Goal: Transaction & Acquisition: Purchase product/service

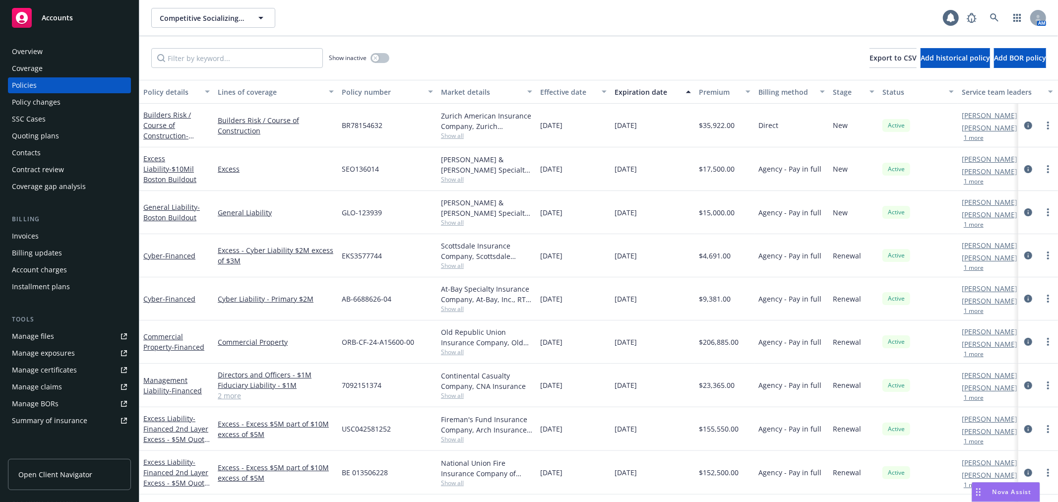
click at [93, 101] on div "Policy changes" at bounding box center [69, 102] width 115 height 16
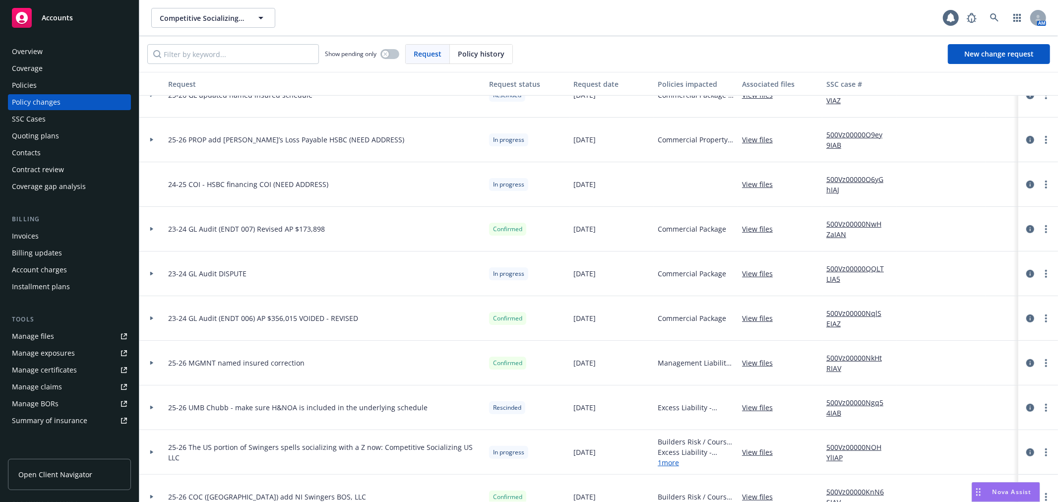
scroll to position [496, 0]
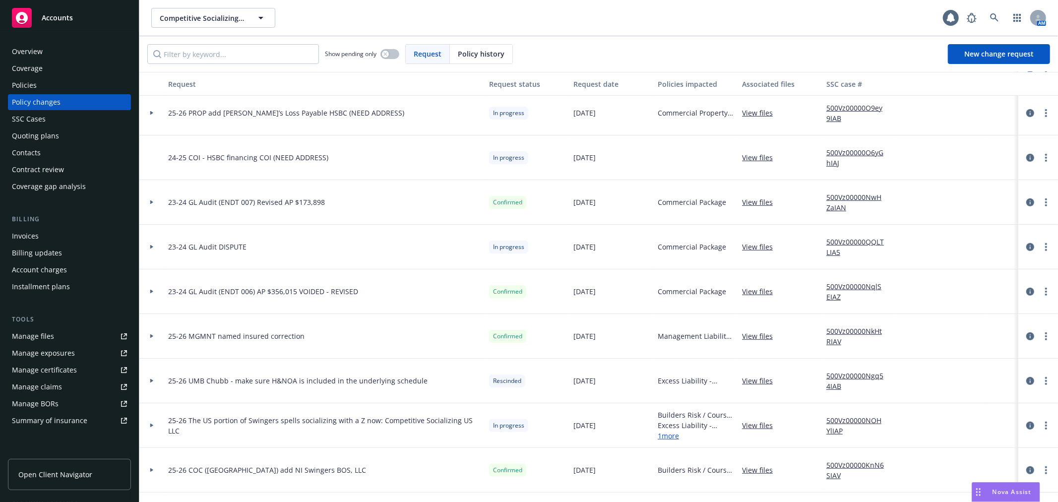
click at [147, 291] on div at bounding box center [151, 291] width 17 height 3
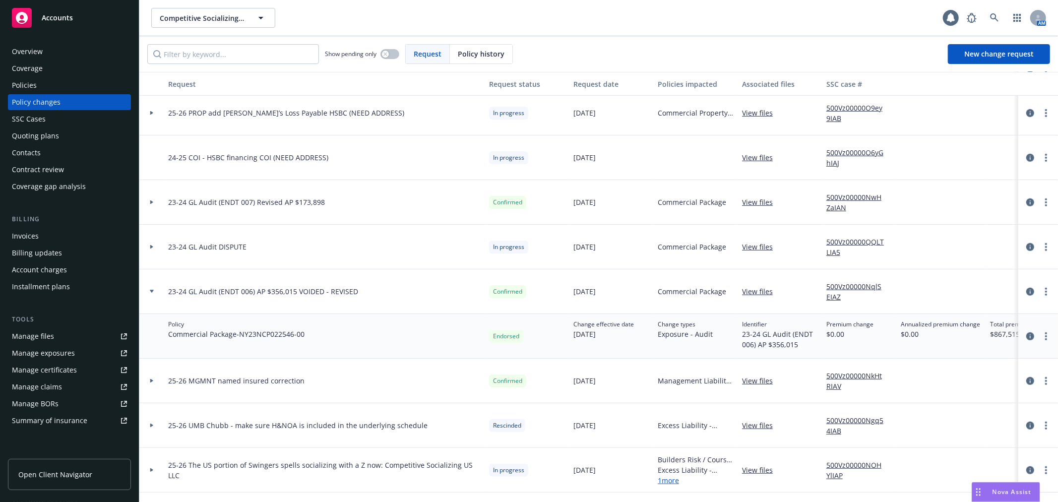
click at [147, 291] on div at bounding box center [151, 291] width 17 height 3
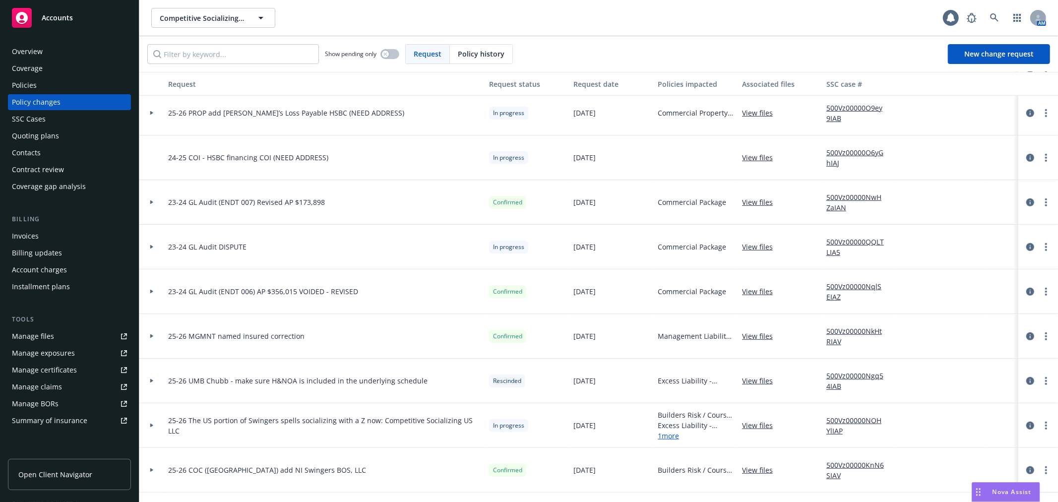
click at [150, 202] on icon at bounding box center [151, 202] width 3 height 4
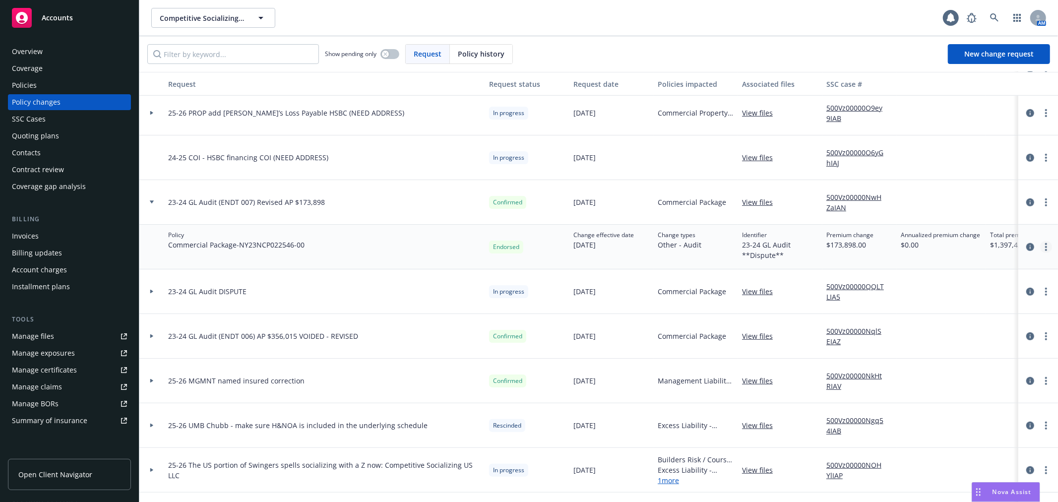
click at [1045, 248] on icon "more" at bounding box center [1046, 247] width 2 height 8
click at [992, 334] on link "Edit billing info" at bounding box center [958, 327] width 170 height 20
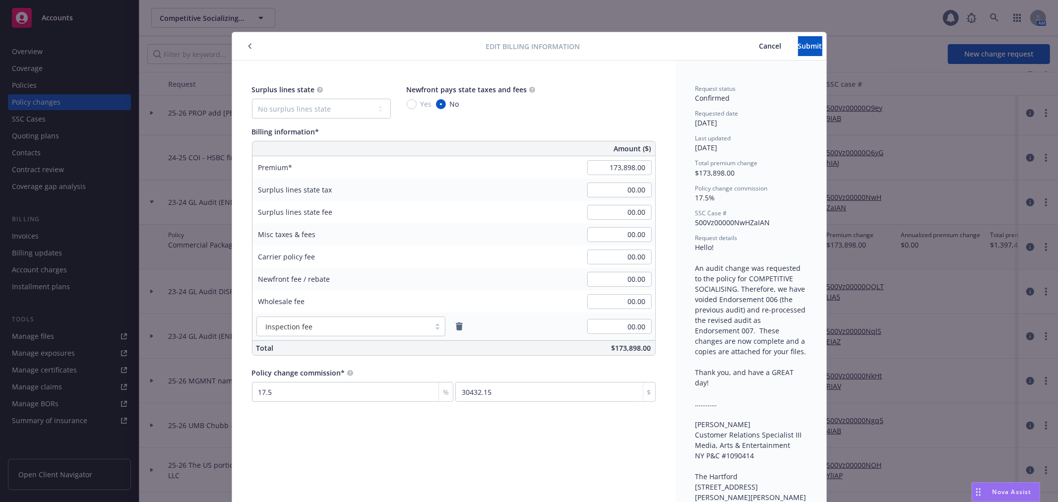
scroll to position [30, 0]
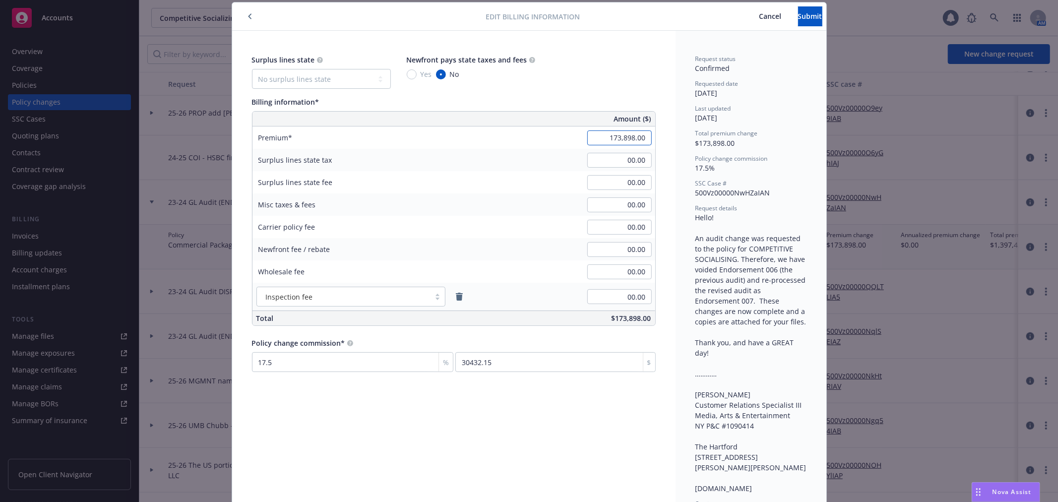
click at [622, 139] on input "173,898.00" at bounding box center [619, 137] width 64 height 15
type input "00.00"
type input "0"
click at [798, 20] on span "Submit" at bounding box center [810, 15] width 24 height 9
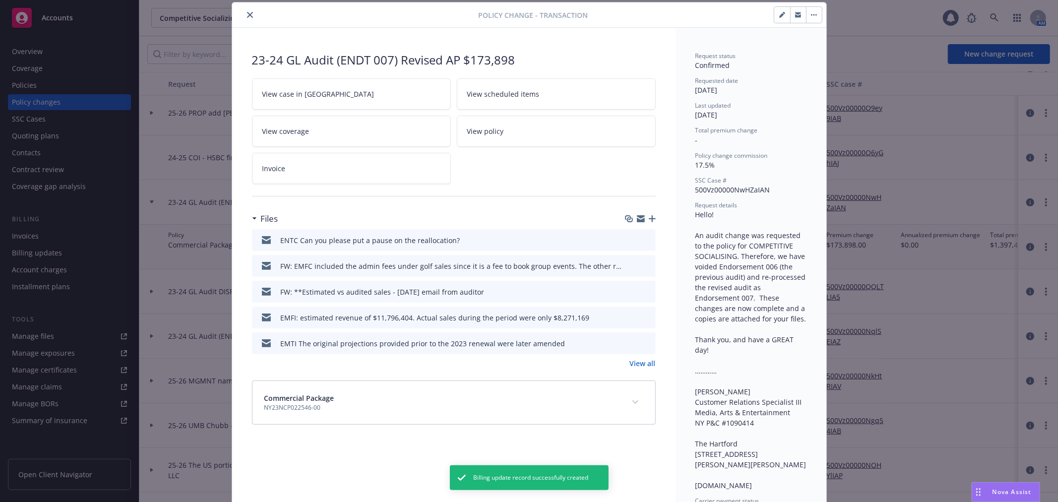
click at [247, 16] on icon "close" at bounding box center [250, 15] width 6 height 6
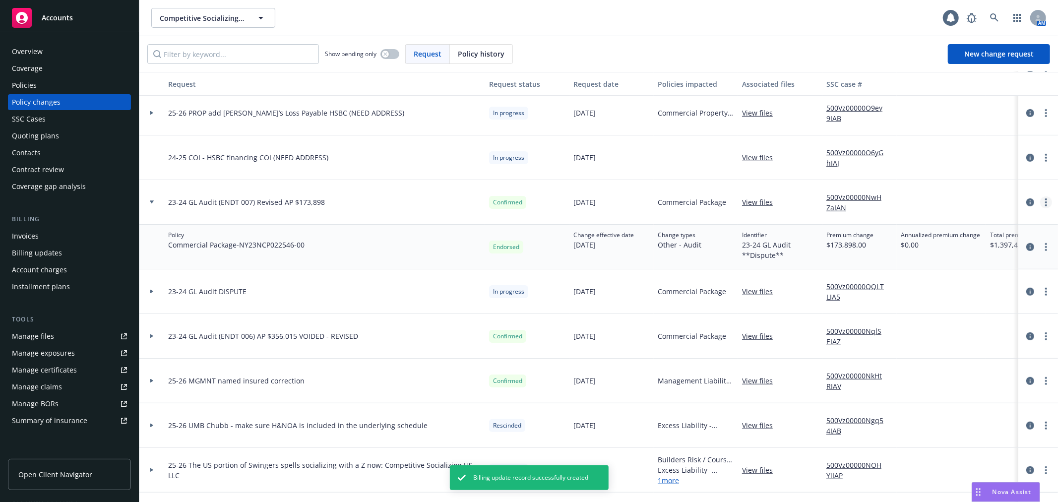
click at [1045, 201] on circle "more" at bounding box center [1046, 202] width 2 height 2
click at [1009, 239] on link "Edit request summary" at bounding box center [958, 243] width 170 height 20
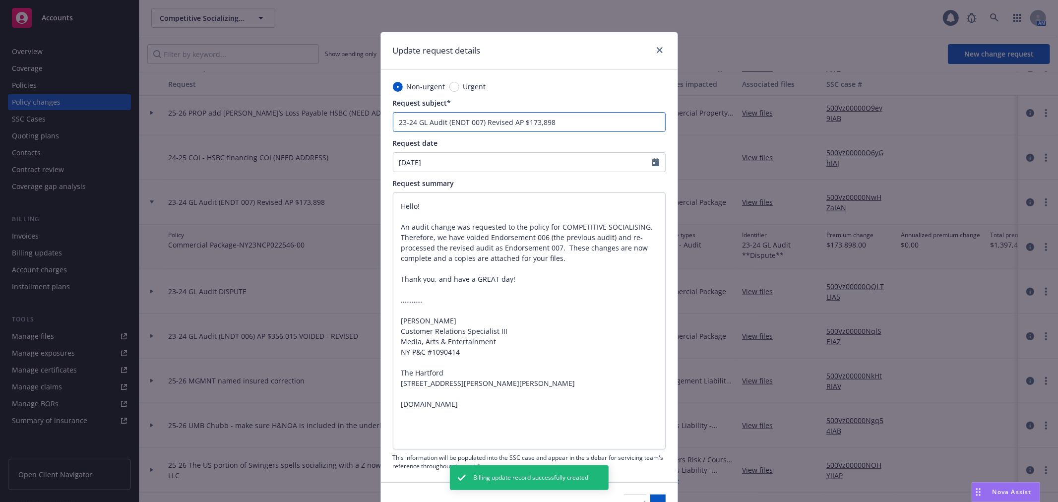
click at [594, 125] on input "23-24 GL Audit (ENDT 007) Revised AP $173,898" at bounding box center [529, 122] width 273 height 20
type input "23-24 GL Audit (ENDT 007) Revised AP $173,898"
type textarea "x"
type input "23-24 GL Audit (ENDT 007) Revised AP $173,898 V"
type textarea "x"
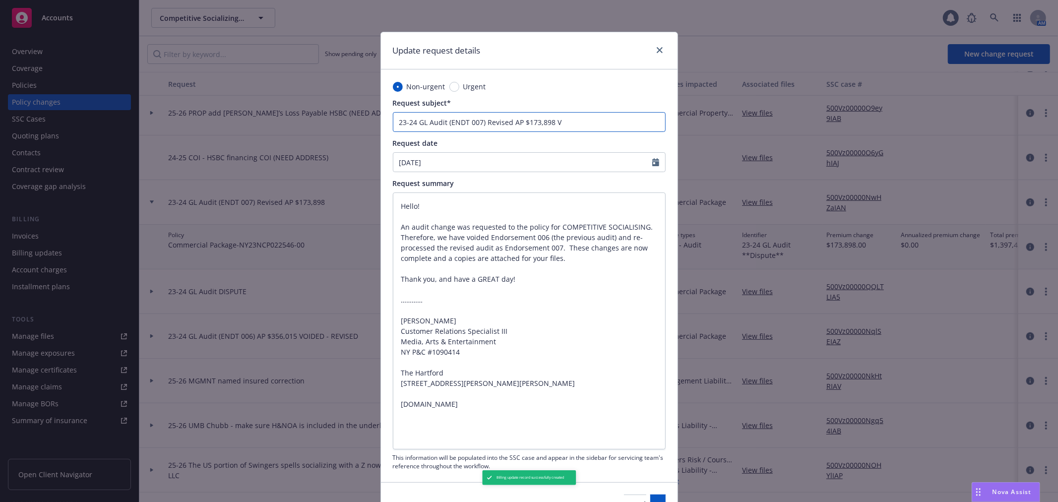
type input "23-24 GL Audit (ENDT 007) Revised AP $173,898 VP"
type textarea "x"
type input "23-24 GL Audit (ENDT 007) Revised AP $173,898 VPO"
type textarea "x"
type input "23-24 GL Audit (ENDT 007) Revised AP $173,898 VP"
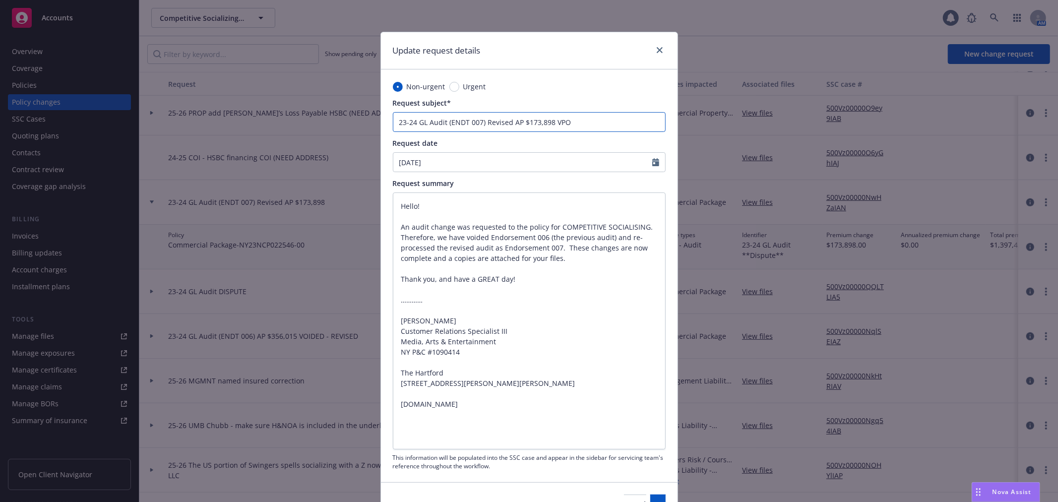
type textarea "x"
type input "23-24 GL Audit (ENDT 007) Revised AP $173,898 V"
type textarea "x"
type input "23-24 GL Audit (ENDT 007) Revised AP $173,898 VO"
type textarea "x"
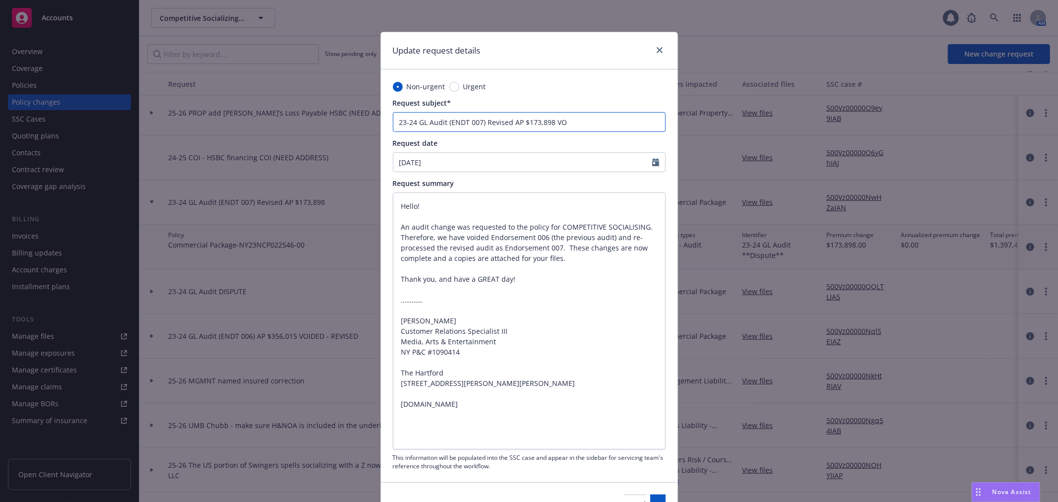
type input "23-24 GL Audit (ENDT 007) Revised AP $173,898 VOI"
type textarea "x"
type input "23-24 GL Audit (ENDT 007) Revised AP $173,898 VOID"
type textarea "x"
type input "23-24 GL Audit (ENDT 007) Revised AP $173,898 VOIDE"
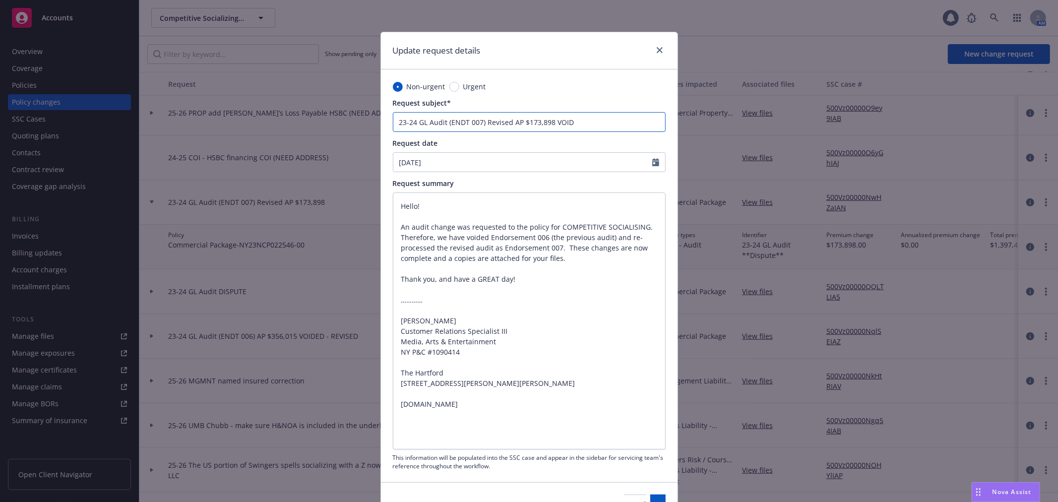
type textarea "x"
type input "23-24 GL Audit (ENDT 007) Revised AP $173,898 VOIDED"
type textarea "x"
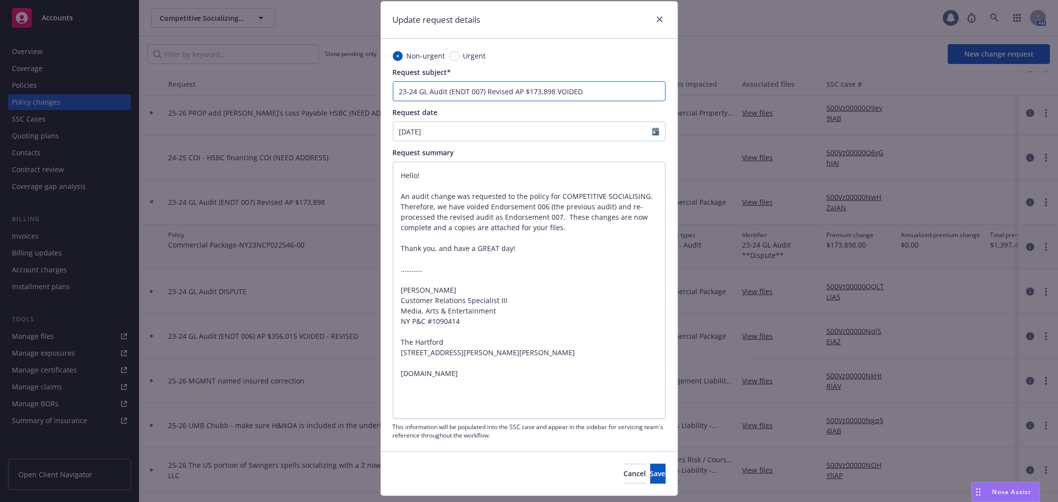
scroll to position [57, 0]
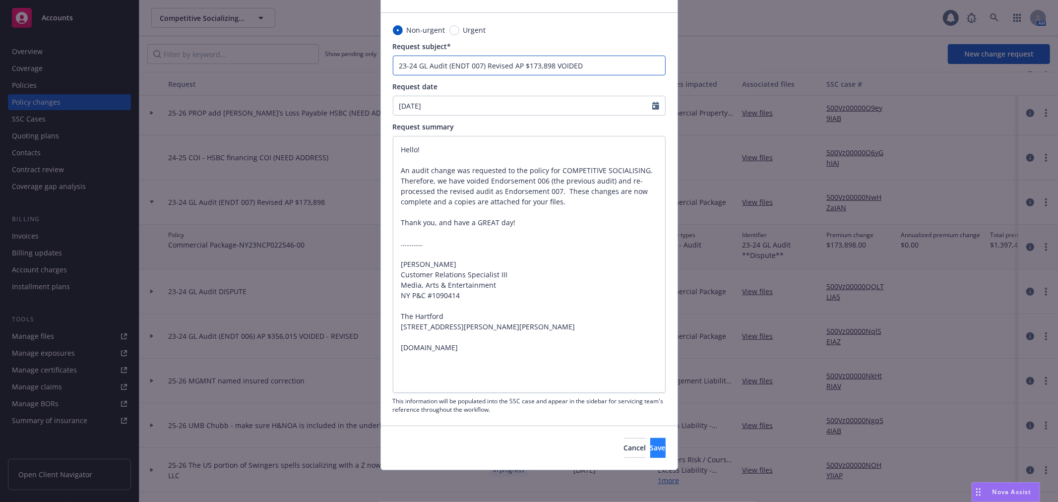
type input "23-24 GL Audit (ENDT 007) Revised AP $173,898 VOIDED"
click at [650, 441] on button "Save" at bounding box center [657, 448] width 15 height 20
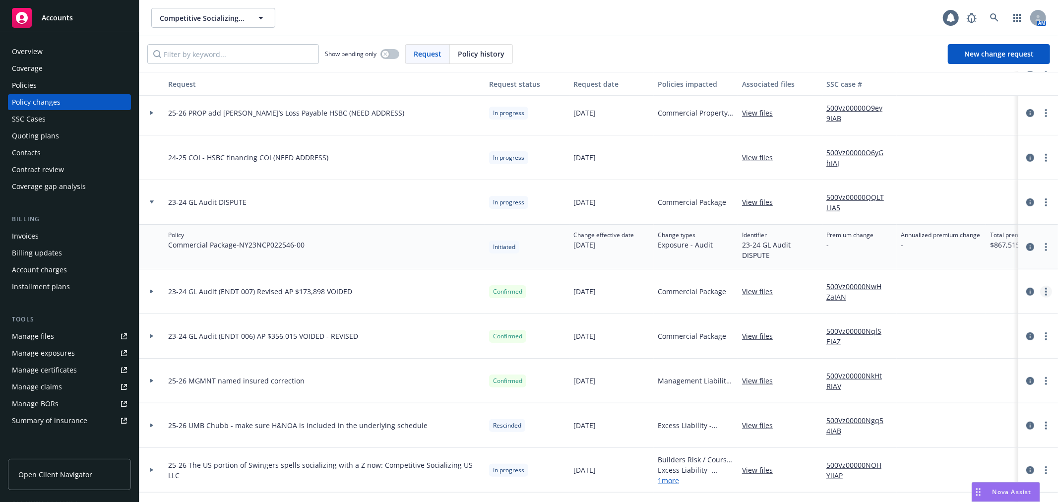
click at [1045, 293] on icon "more" at bounding box center [1046, 292] width 2 height 8
click at [1008, 332] on link "Edit request summary" at bounding box center [958, 332] width 170 height 20
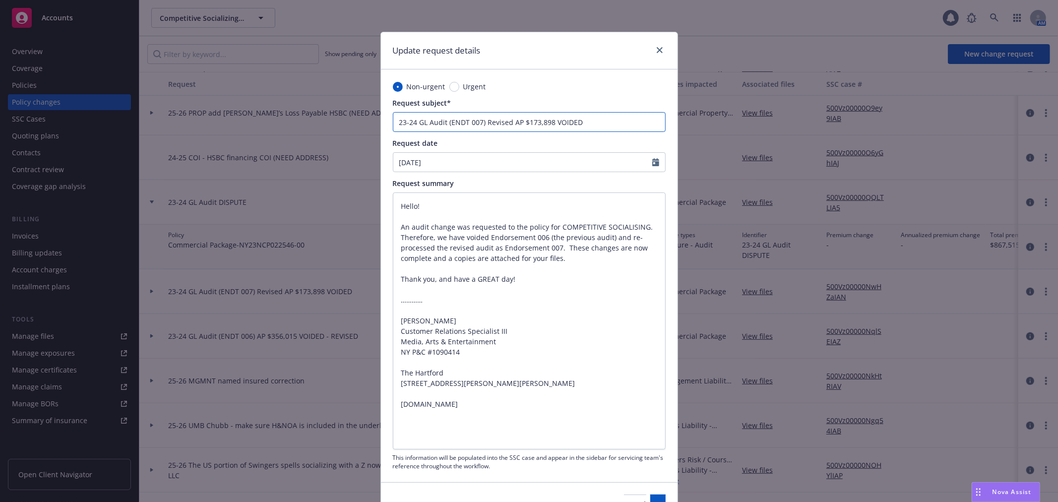
click at [611, 122] on input "23-24 GL Audit (ENDT 007) Revised AP $173,898 VOIDED" at bounding box center [529, 122] width 273 height 20
type textarea "x"
type input "23-24 GL Audit (ENDT 007) Revised AP $173,898 VOIDED"
type textarea "x"
type input "23-24 GL Audit (ENDT 007) Revised AP $173,898 VOIDED -"
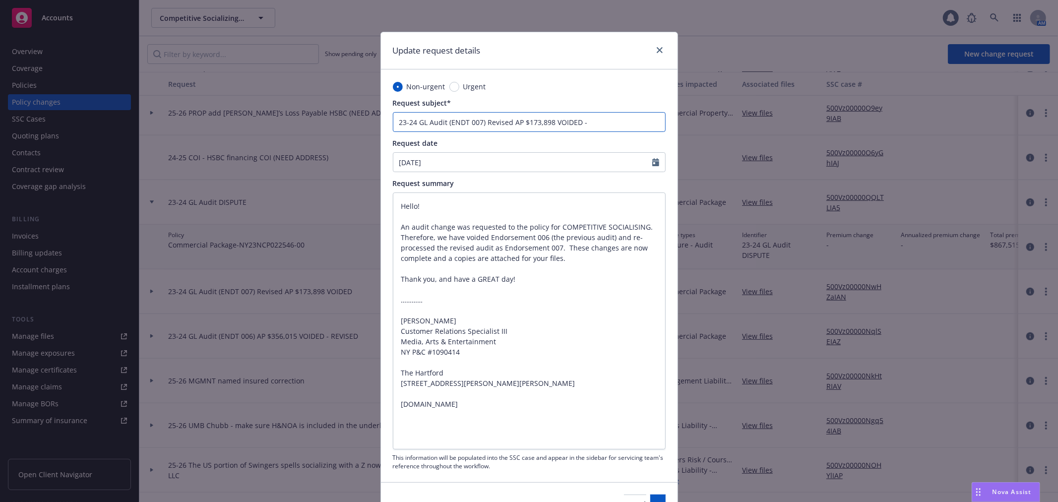
type textarea "x"
type input "23-24 GL Audit (ENDT 007) Revised AP $173,898 VOIDED -"
type textarea "x"
type input "23-24 GL Audit (ENDT 007) Revised AP $173,898 VOIDED - R"
type textarea "x"
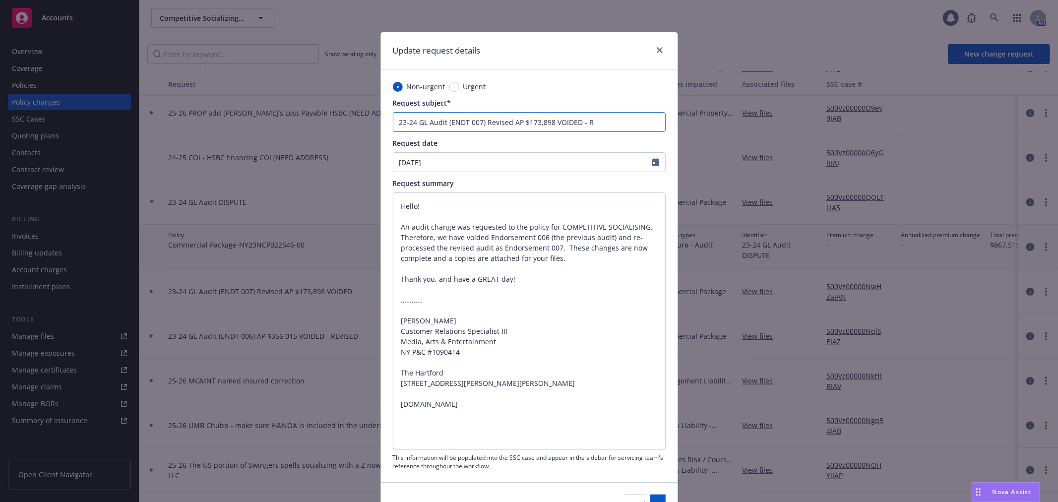
type input "23-24 GL Audit (ENDT 007) Revised AP $173,898 VOIDED - Re"
type textarea "x"
type input "23-24 GL Audit (ENDT 007) Revised AP $173,898 VOIDED - R"
type textarea "x"
type input "23-24 GL Audit (ENDT 007) Revised AP $173,898 VOIDED - RE"
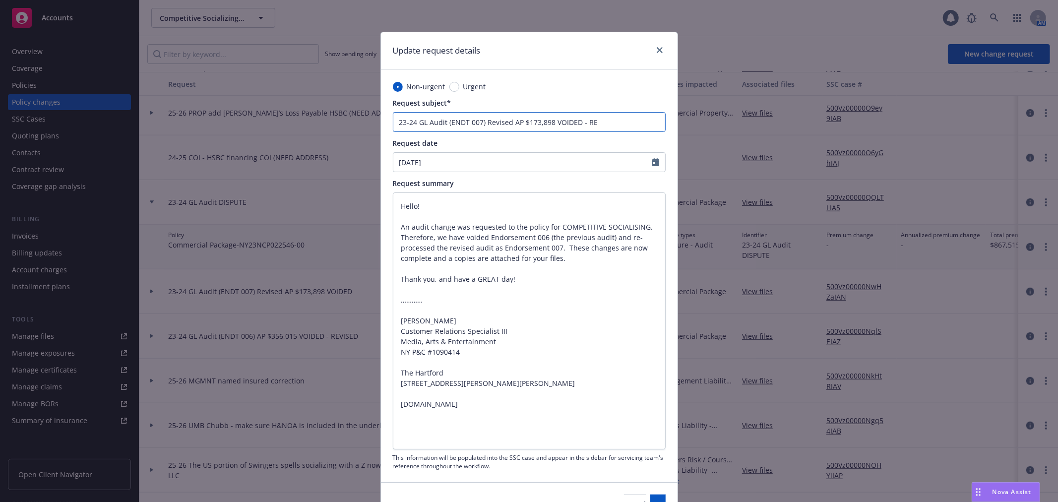
type textarea "x"
type input "23-24 GL Audit (ENDT 007) Revised AP $173,898 VOIDED - REV"
type textarea "x"
type input "23-24 GL Audit (ENDT 007) Revised AP $173,898 VOIDED - REVI"
type textarea "x"
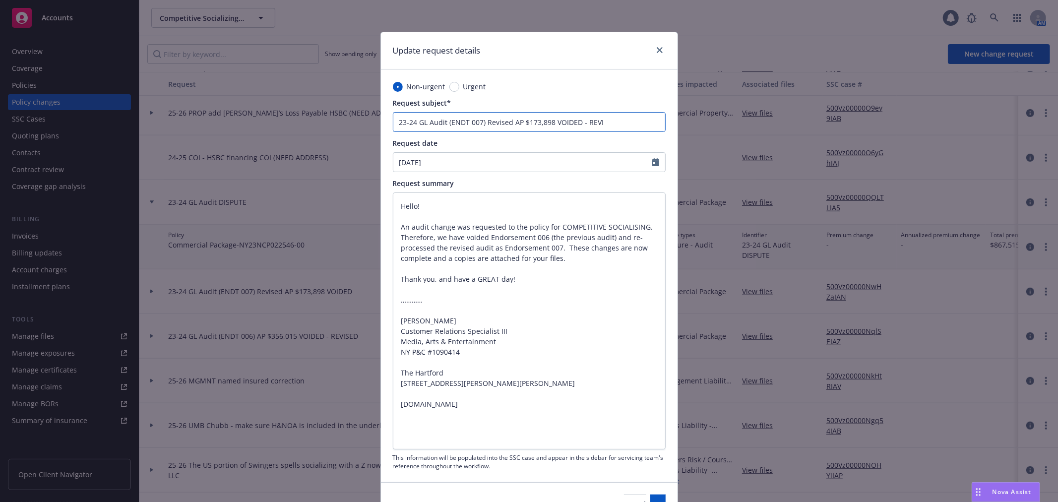
type input "23-24 GL Audit (ENDT 007) Revised AP $173,898 VOIDED - REVIS"
type textarea "x"
type input "23-24 GL Audit (ENDT 007) Revised AP $173,898 VOIDED - REVISE"
type textarea "x"
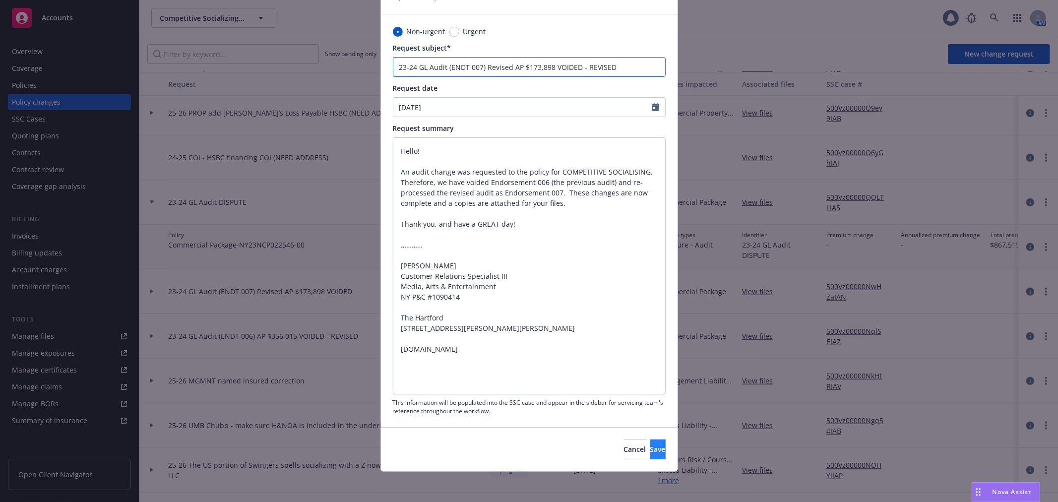
type input "23-24 GL Audit (ENDT 007) Revised AP $173,898 VOIDED - REVISED"
click at [650, 452] on button "Save" at bounding box center [657, 449] width 15 height 20
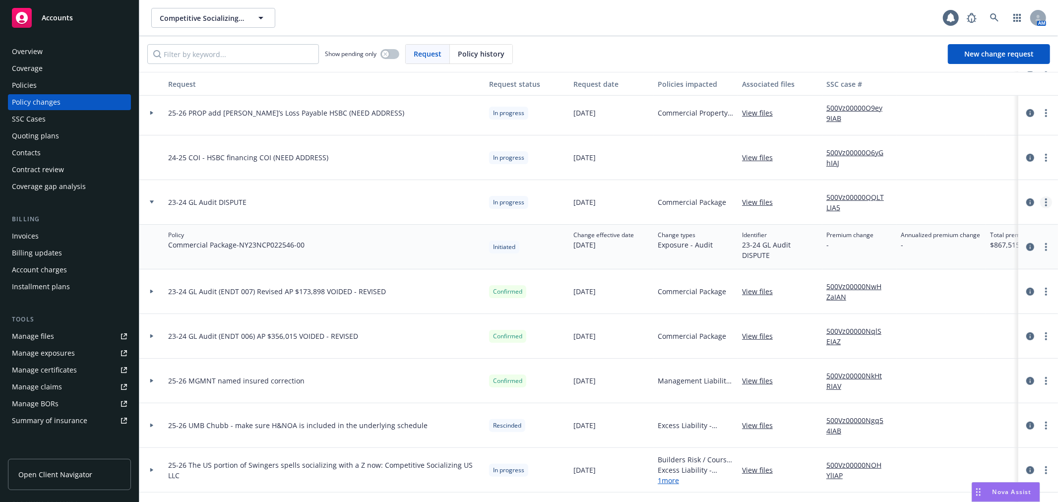
click at [1040, 203] on link "more" at bounding box center [1046, 202] width 12 height 12
click at [1000, 243] on link "Edit request summary" at bounding box center [958, 243] width 170 height 20
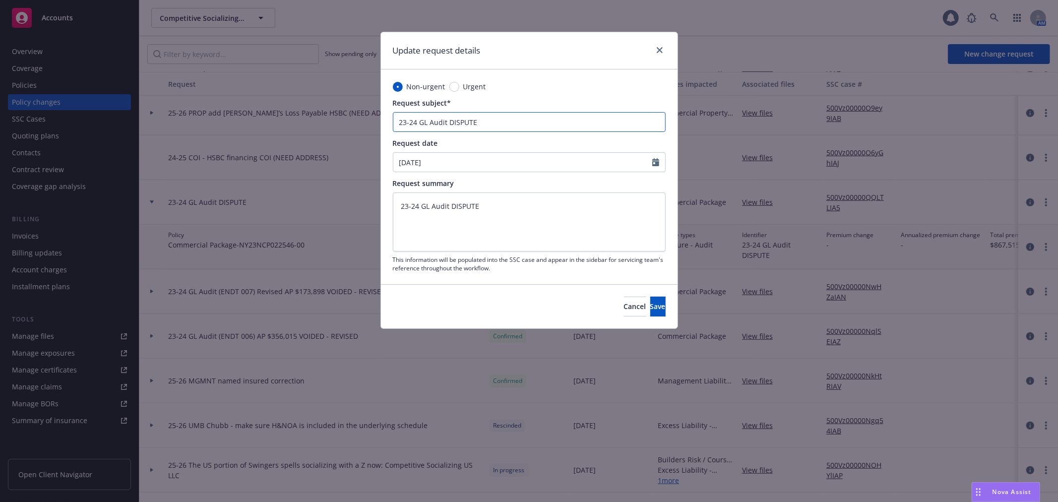
click at [495, 118] on input "23-24 GL Audit DISPUTE" at bounding box center [529, 122] width 273 height 20
type textarea "x"
type input "23-24 GL Audit DISPUTE"
type textarea "x"
type input "23-24 GL Audit DISPUTE -"
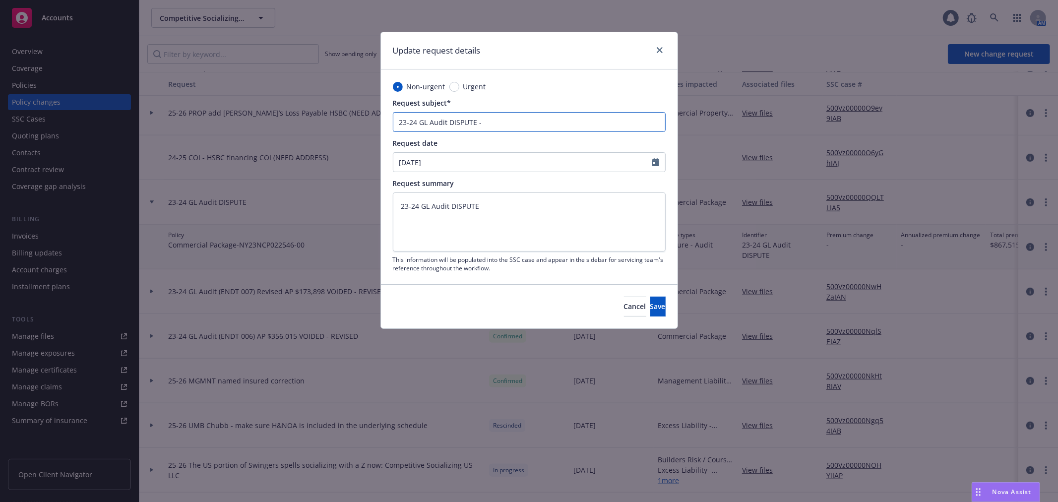
type textarea "x"
type input "23-24 GL Audit DISPUTE -"
type textarea "x"
type input "23-24 GL Audit DISPUTE - Fo"
type textarea "x"
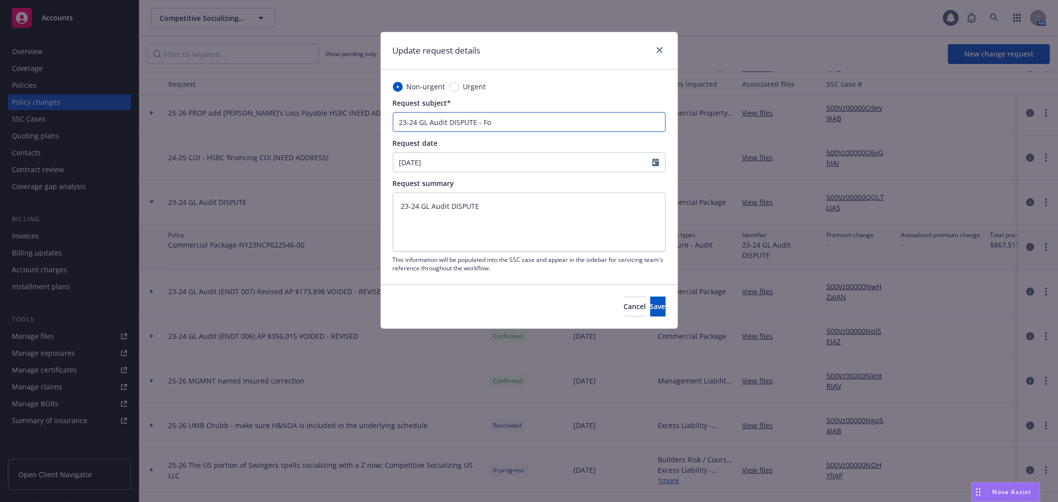
type input "23-24 GL Audit DISPUTE - F"
type textarea "x"
type input "23-24 GL Audit DISPUTE - Fi"
type textarea "x"
type input "23-24 GL Audit DISPUTE - Fin"
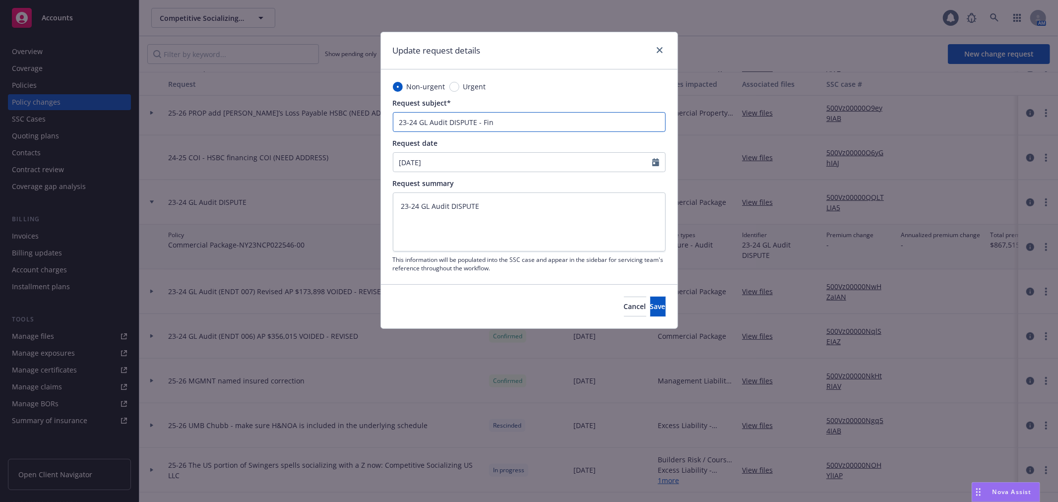
type textarea "x"
type input "23-24 GL Audit DISPUTE - Fina"
type textarea "x"
type input "23-24 GL Audit DISPUTE - Final"
type textarea "x"
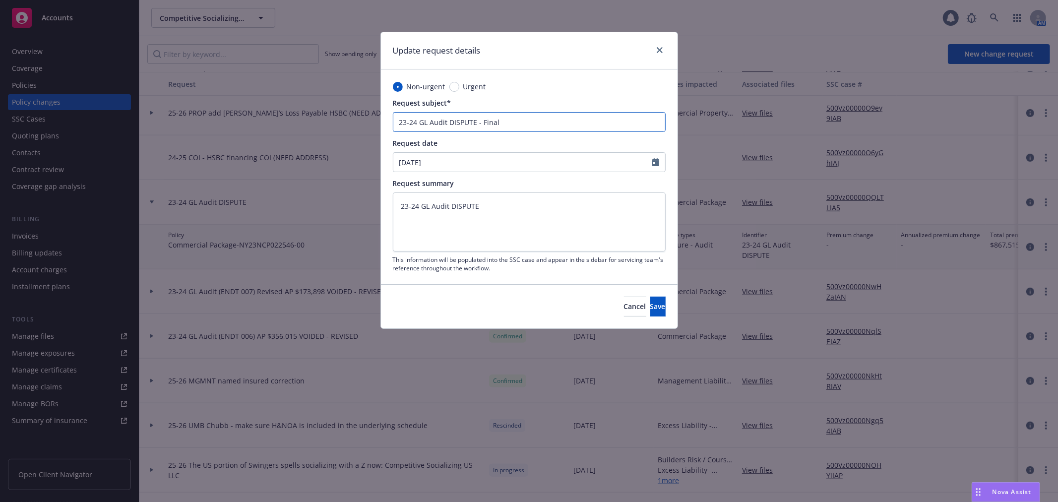
type input "23-24 GL Audit DISPUTE - Final"
type textarea "x"
type input "23-24 GL Audit DISPUTE - Final R"
type textarea "x"
type input "23-24 GL Audit DISPUTE - Final Re"
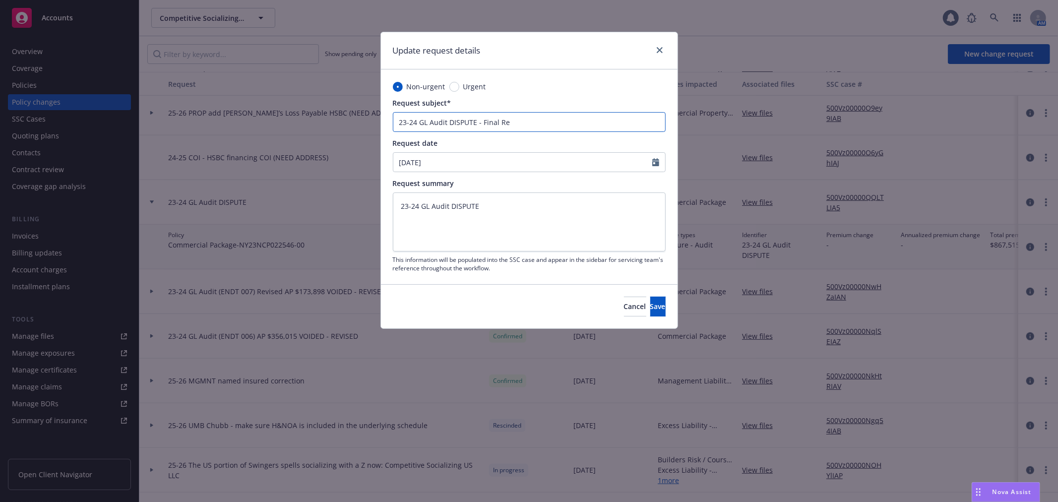
type textarea "x"
type input "23-24 GL Audit DISPUTE - Final Rev"
type textarea "x"
type input "23-24 GL Audit DISPUTE - Final Revi"
type textarea "x"
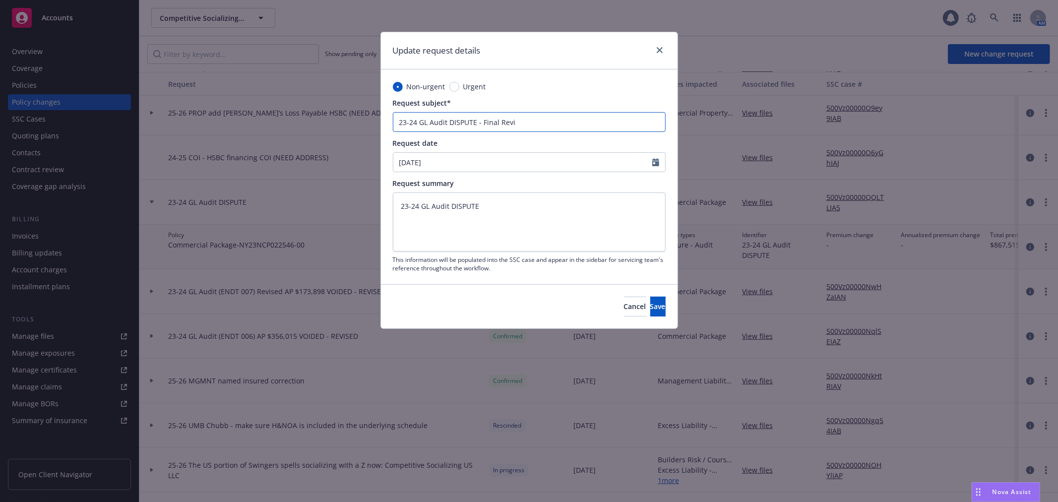
type input "23-24 GL Audit DISPUTE - Final Revis"
type textarea "x"
type input "23-24 GL Audit DISPUTE - Final Revise"
type textarea "x"
type input "23-24 GL Audit DISPUTE - Final Revised"
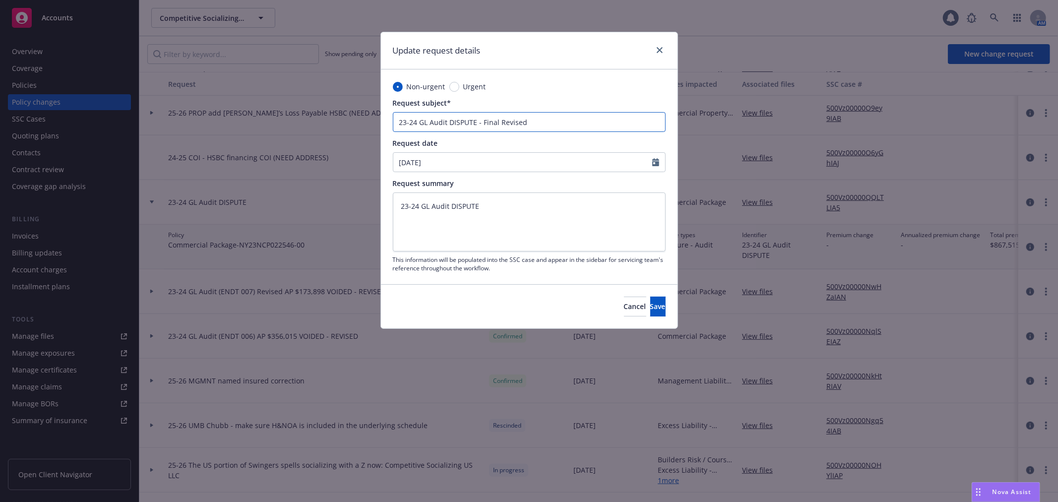
type textarea "x"
type input "23-24 GL Audit DISPUTE - Final Revised"
type textarea "x"
type input "23-24 GL Audit DISPUTE - Final Revised"
type textarea "x"
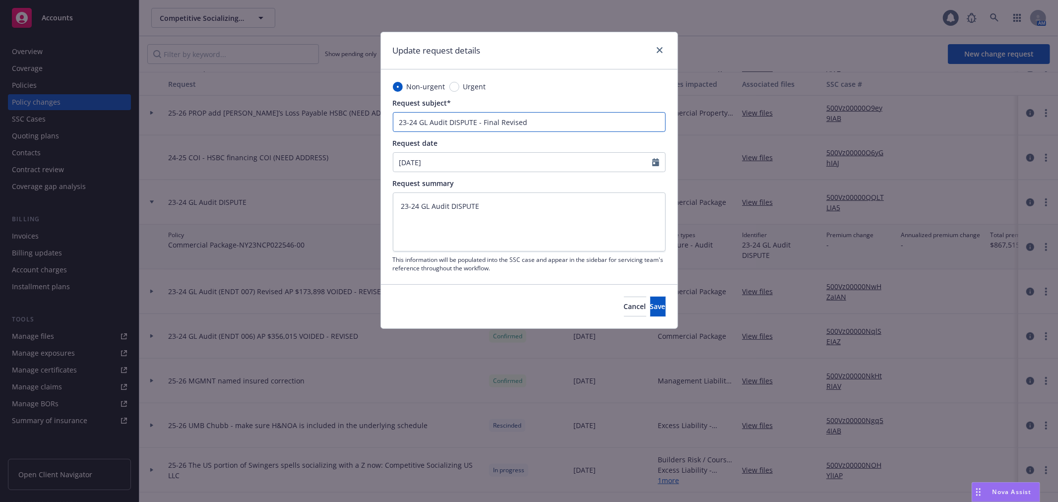
type input "23-24 GL Audit DISPUTE - Final Revised"
type textarea "x"
type input "23-24 GL Audit DISPUTE - Final Revised R"
type textarea "x"
type input "23-24 GL Audit DISPUTE - Final Revised RP"
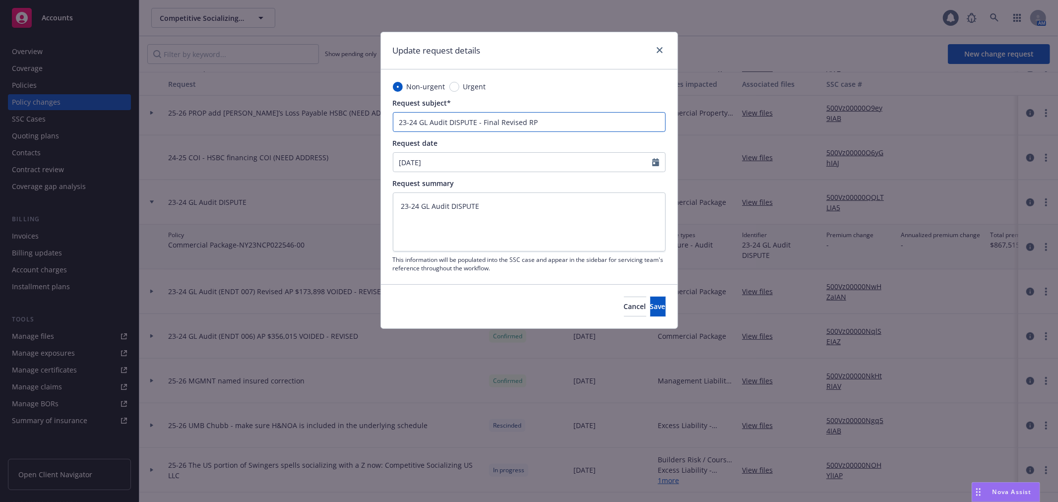
type textarea "x"
type input "23-24 GL Audit DISPUTE - Final Revised RP"
type textarea "x"
type input "23-24 GL Audit DISPUTE - Final Revised RP -"
type textarea "x"
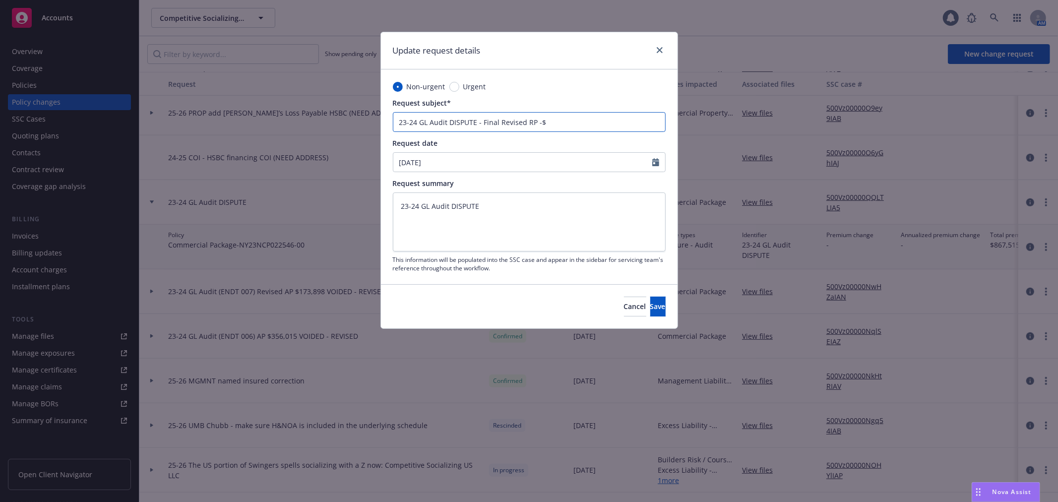
type input "23-24 GL Audit DISPUTE - Final Revised RP -$"
paste input "470,214"
type textarea "x"
type input "23-24 GL Audit DISPUTE - Final Revised RP -$470,214"
type textarea "x"
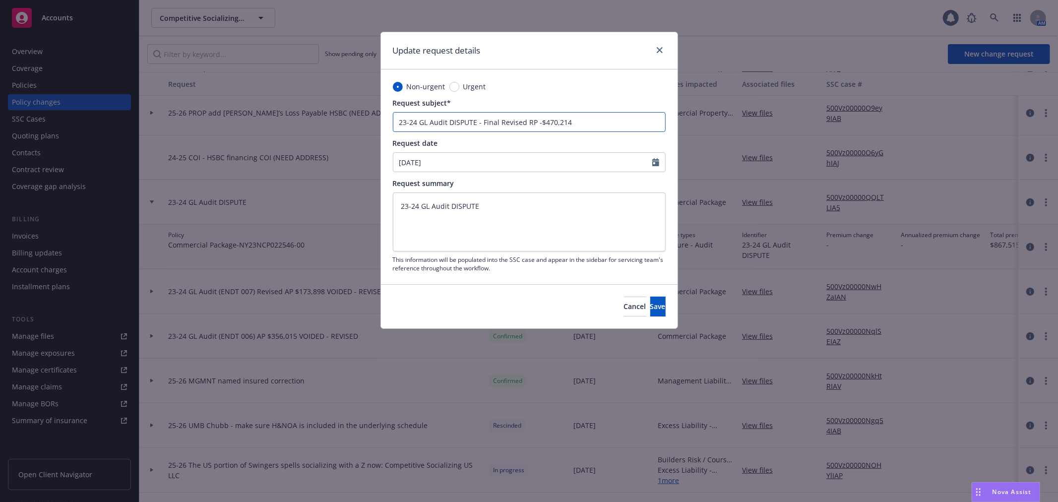
type input "23-24 GL Audit DISPUTE - Final Revised RP -$470,214"
click at [563, 200] on textarea "23-24 GL Audit DISPUTE" at bounding box center [529, 221] width 273 height 59
paste textarea "- Final Revised RP -$470,214"
type textarea "x"
type textarea "23-24 GL Audit DISPUTE - Final Revised RP -$470,214"
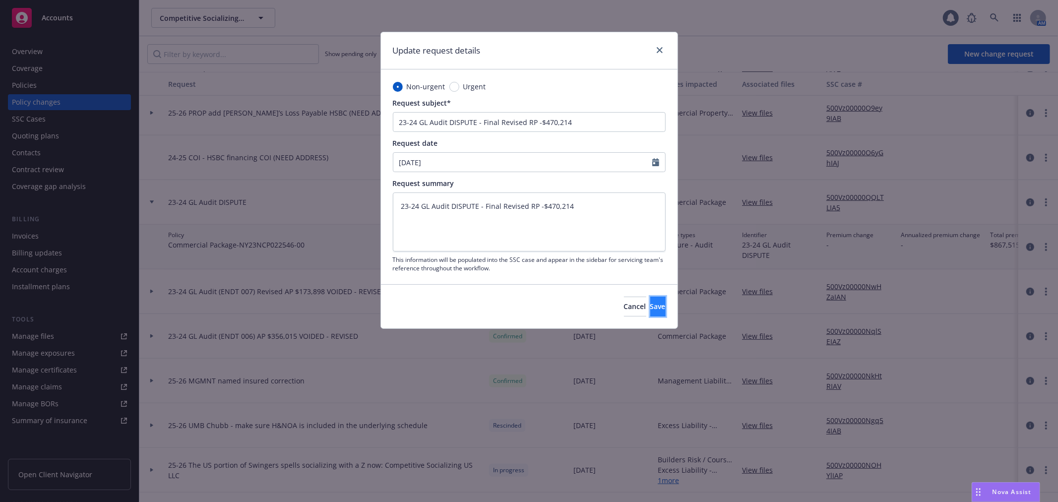
click at [650, 304] on span "Save" at bounding box center [657, 306] width 15 height 9
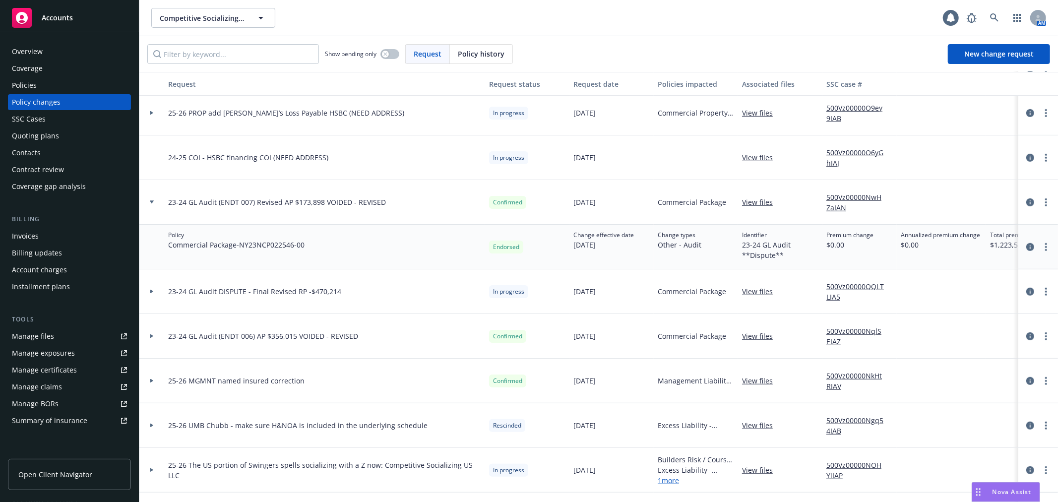
type textarea "x"
click at [150, 200] on icon at bounding box center [152, 201] width 4 height 3
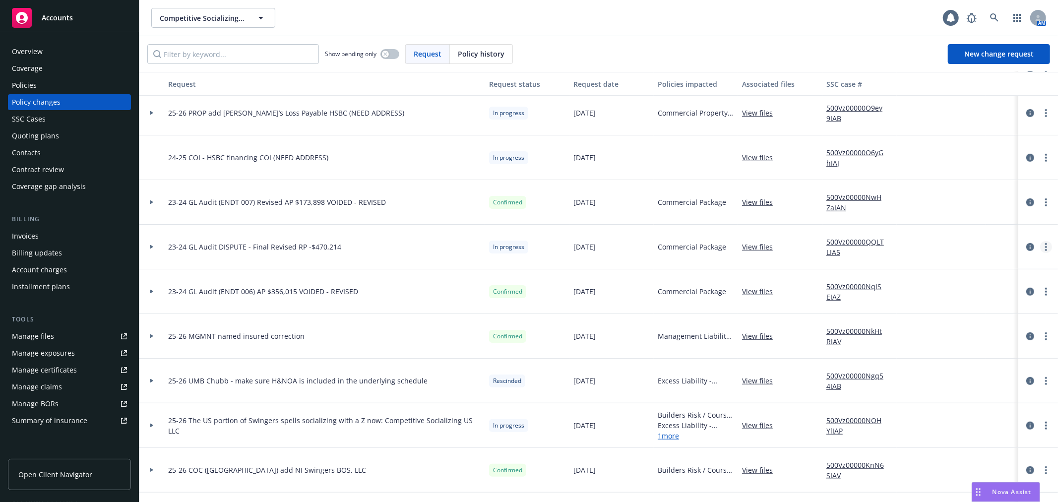
click at [1040, 249] on link "more" at bounding box center [1046, 247] width 12 height 12
click at [982, 325] on link "Resume workflow" at bounding box center [958, 327] width 170 height 20
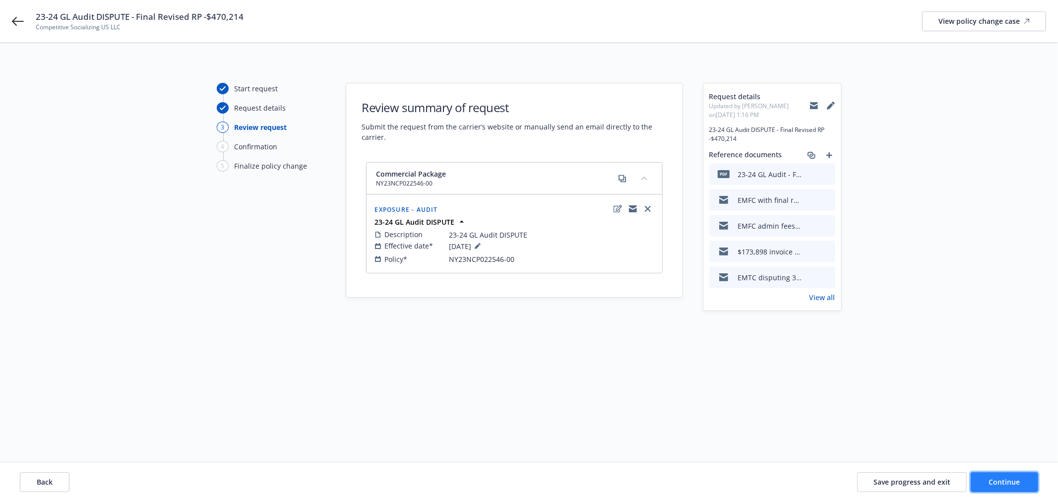
click at [1003, 479] on span "Continue" at bounding box center [1004, 481] width 31 height 9
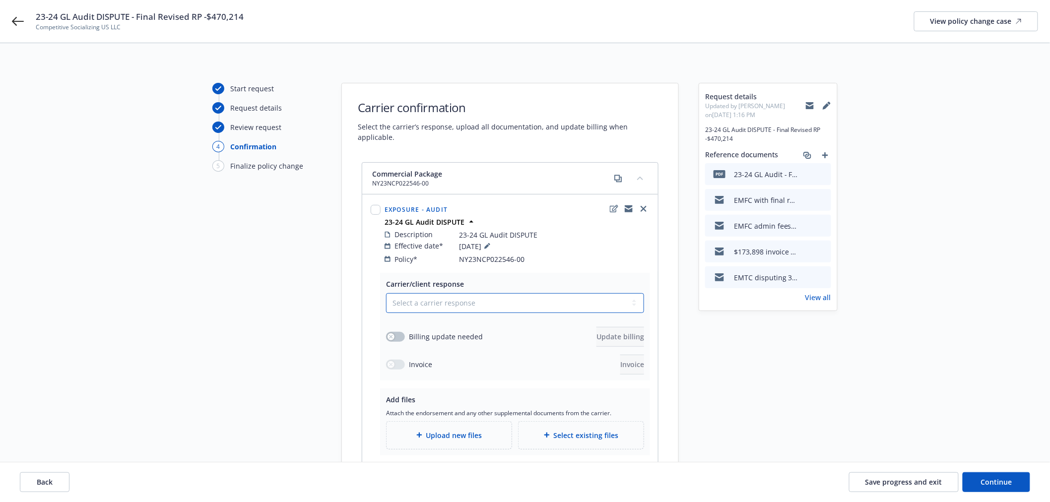
click at [458, 293] on select "Select a carrier response Accepted Accepted with revision No endorsement needed…" at bounding box center [515, 303] width 258 height 20
select select "ACCEPTED"
click at [386, 293] on select "Select a carrier response Accepted Accepted with revision No endorsement needed…" at bounding box center [515, 303] width 258 height 20
click at [400, 332] on button "button" at bounding box center [395, 337] width 19 height 10
click at [596, 332] on span "Update billing" at bounding box center [620, 336] width 48 height 9
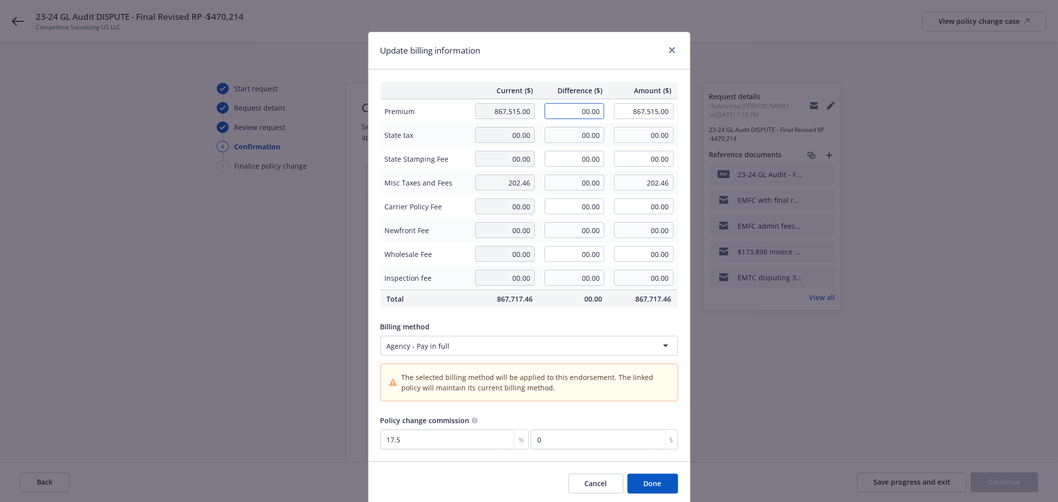
click at [578, 112] on input "00.00" at bounding box center [575, 111] width 60 height 16
paste input "23-24 GL Audit DISPUTE - Final Revised RP -$470,214"
click at [509, 107] on tr "Premium 867,515.00 -23-24 GL Audit DISPUTE - Final Revised RP -$470,214 867,515…" at bounding box center [528, 111] width 297 height 24
type input "-470,214.00"
type input "397,301.00"
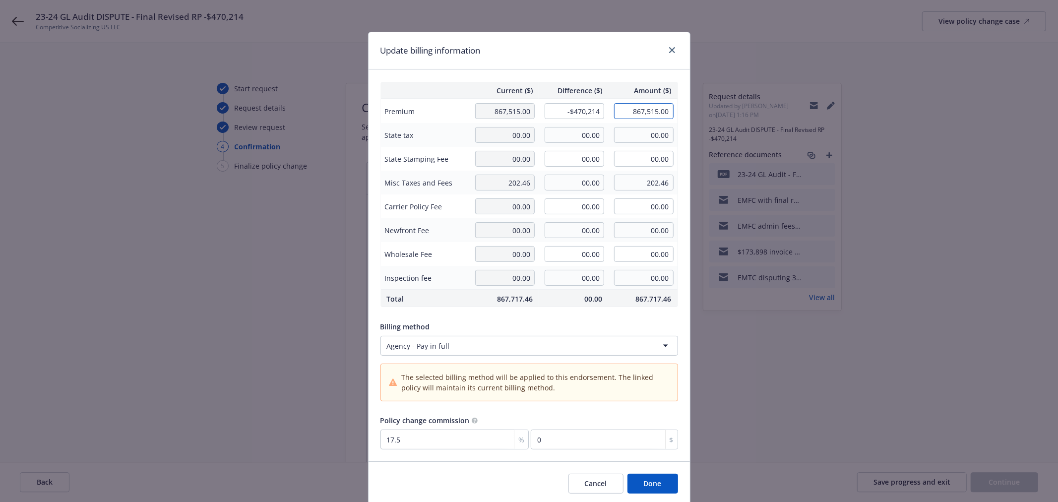
type input "-82287.45"
click at [652, 486] on button "Done" at bounding box center [652, 484] width 51 height 20
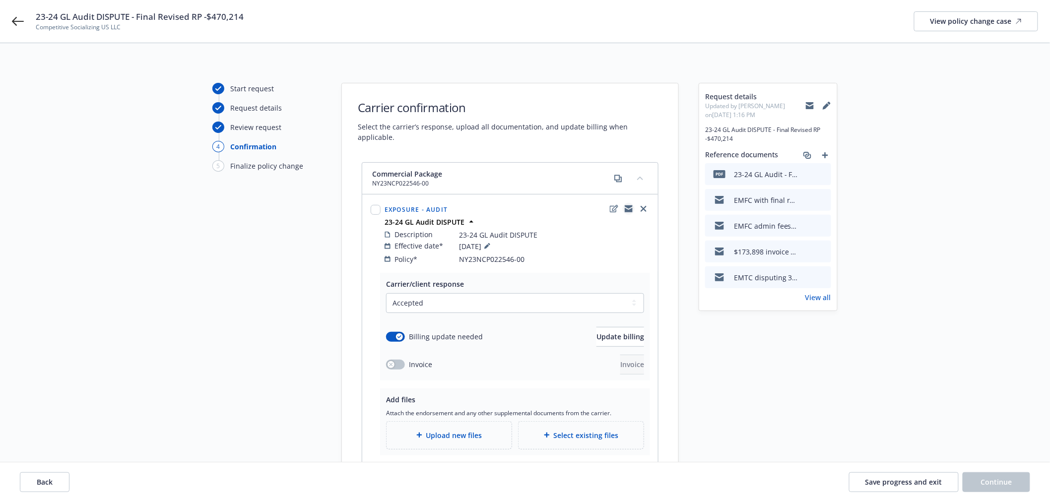
click at [627, 205] on icon "copyLogging" at bounding box center [629, 209] width 8 height 8
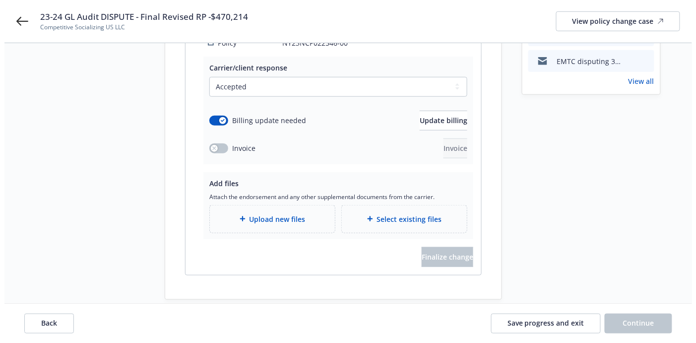
scroll to position [204, 0]
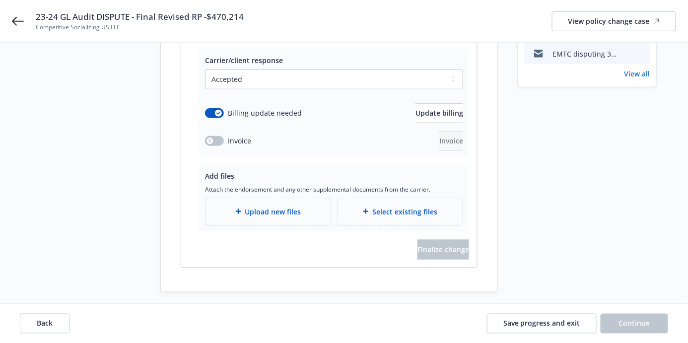
click at [288, 208] on div "Upload new files" at bounding box center [267, 211] width 125 height 27
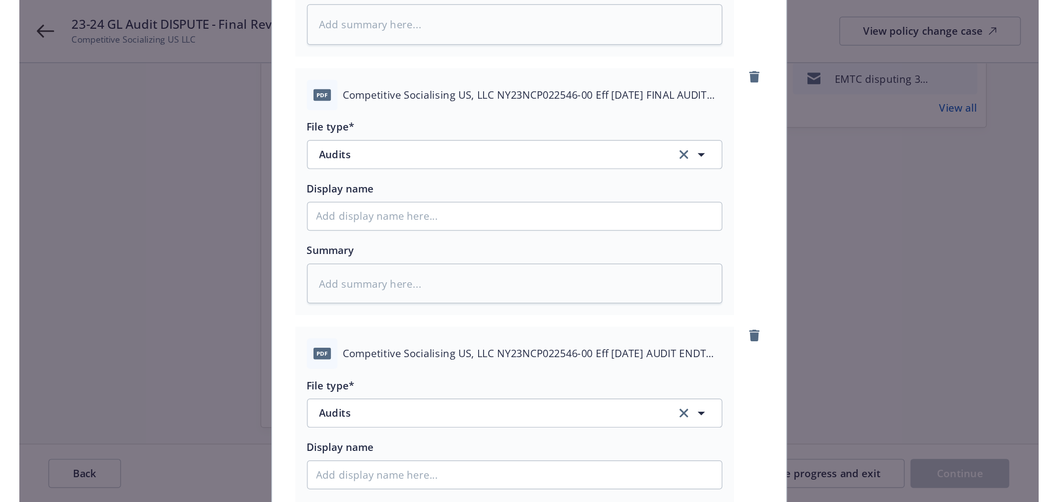
scroll to position [108, 0]
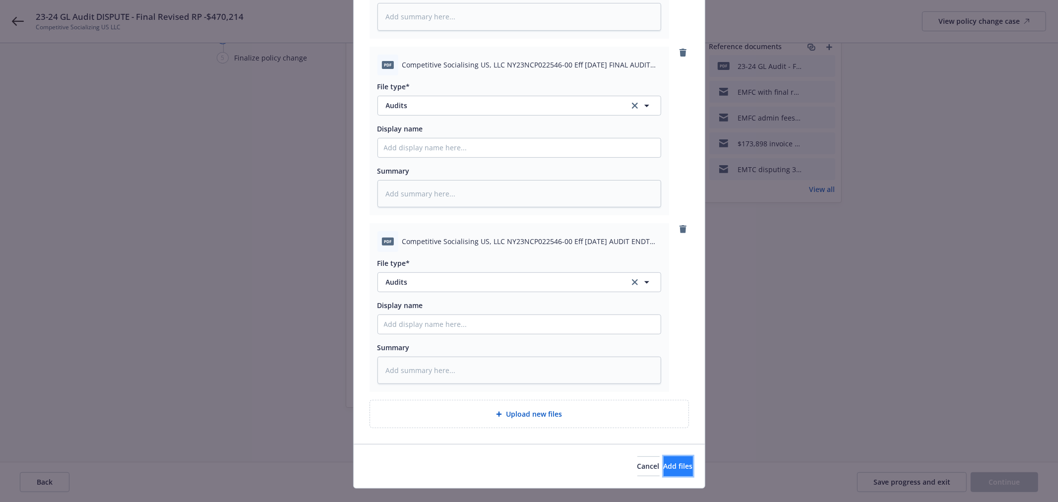
click at [664, 470] on button "Add files" at bounding box center [678, 466] width 29 height 20
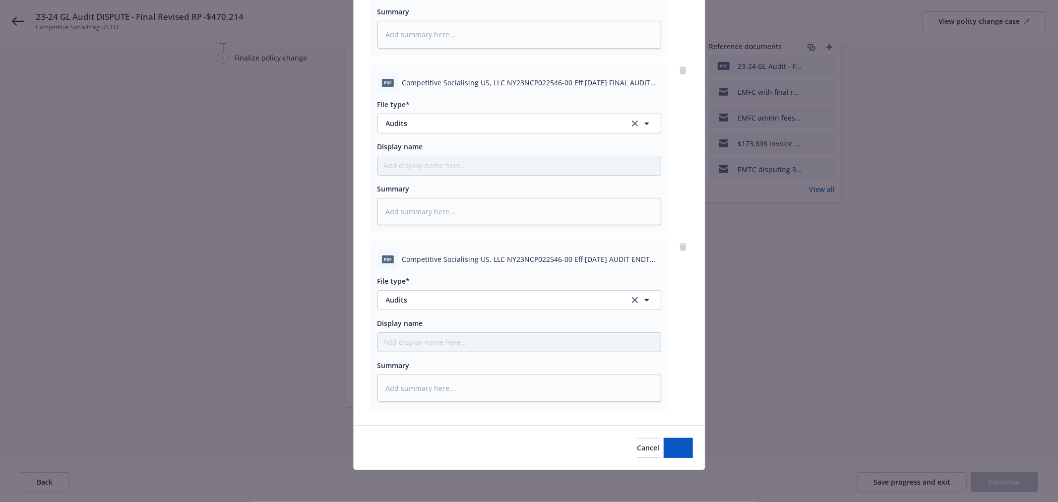
scroll to position [239, 0]
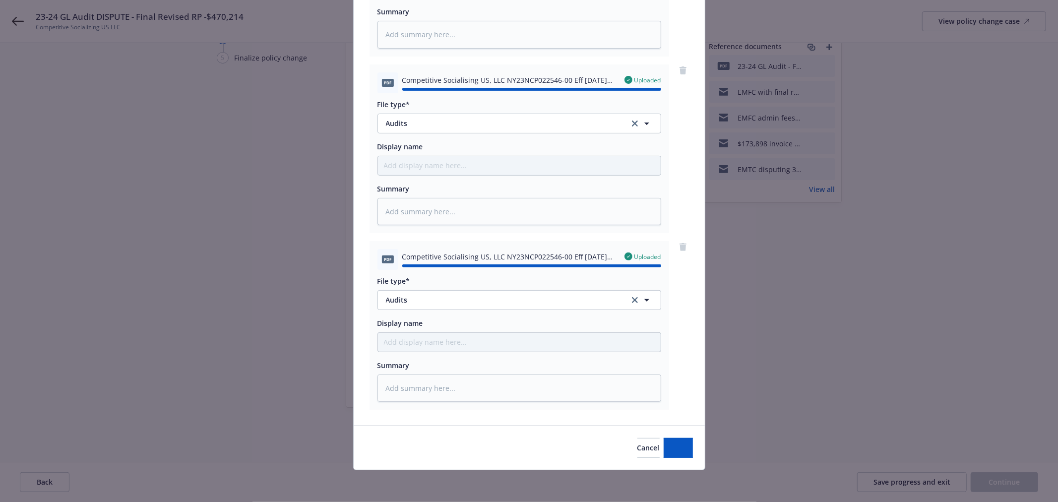
type textarea "x"
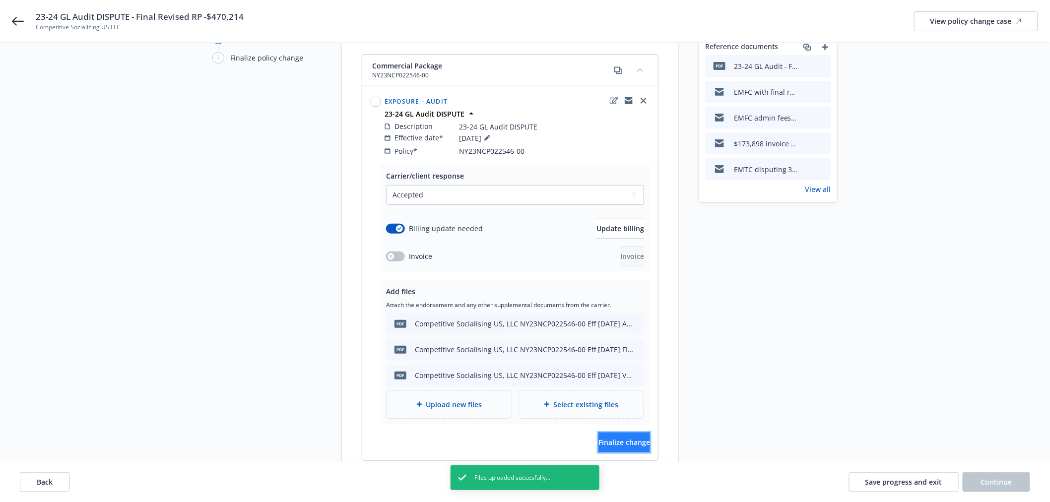
click at [618, 438] on span "Finalize change" at bounding box center [624, 442] width 52 height 9
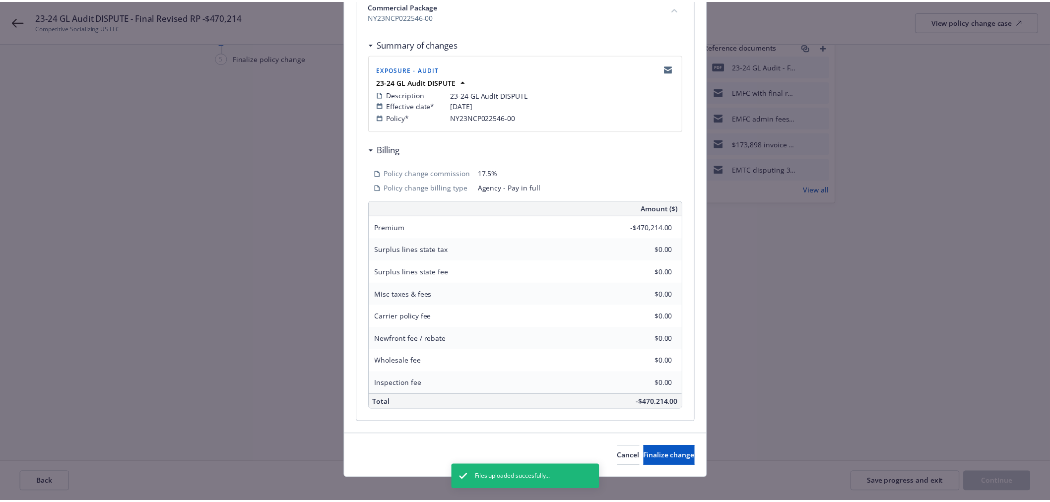
scroll to position [170, 0]
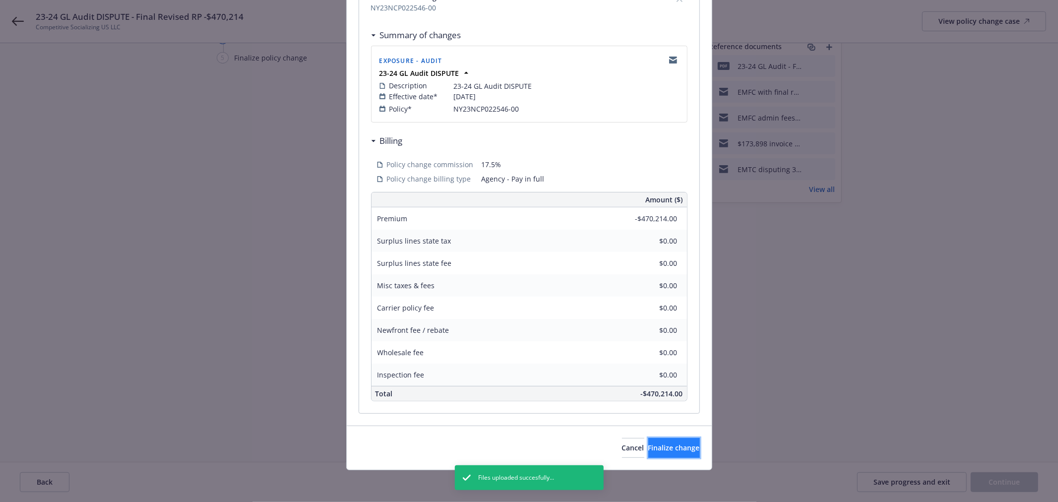
click at [664, 447] on span "Finalize change" at bounding box center [674, 447] width 52 height 9
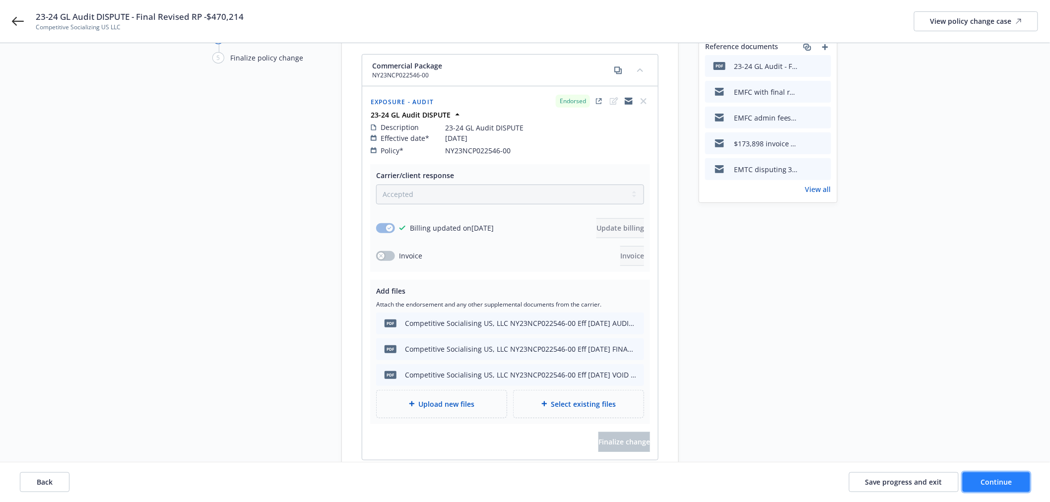
click at [999, 477] on span "Continue" at bounding box center [996, 481] width 31 height 9
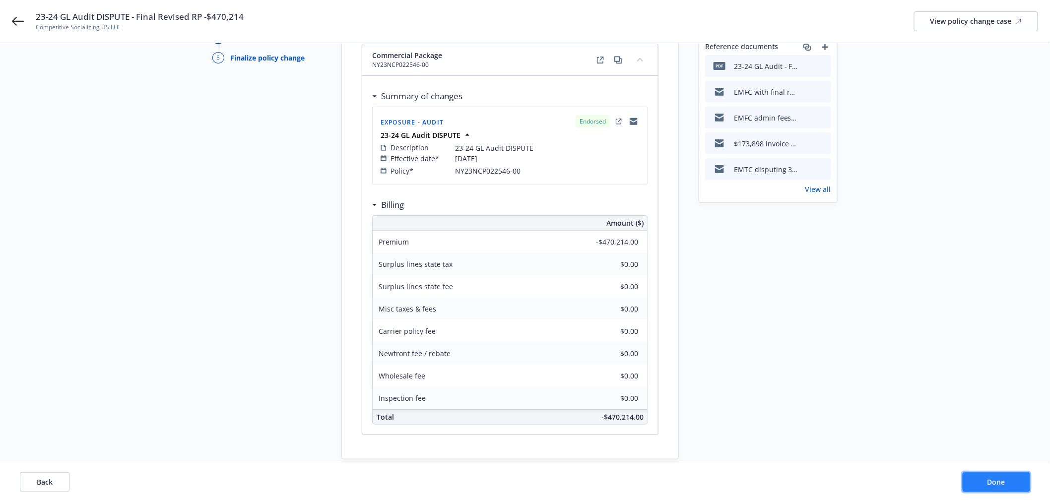
click at [999, 477] on span "Done" at bounding box center [996, 481] width 18 height 9
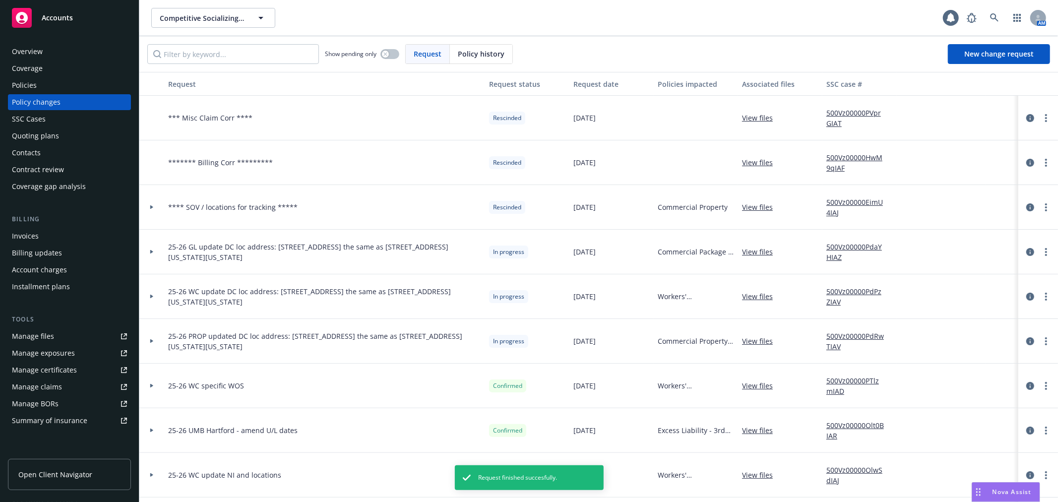
click at [68, 238] on div "Invoices" at bounding box center [69, 236] width 115 height 16
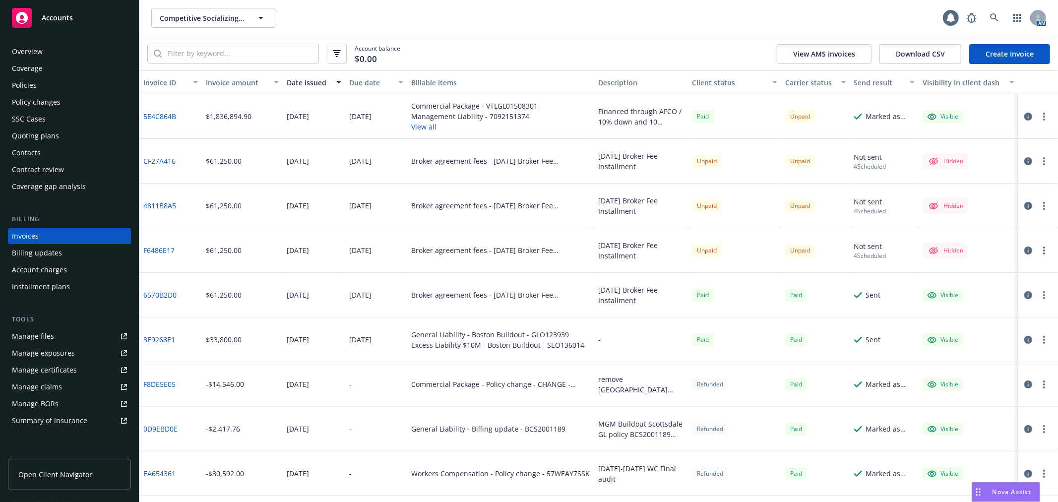
click at [1000, 54] on link "Create Invoice" at bounding box center [1009, 54] width 81 height 20
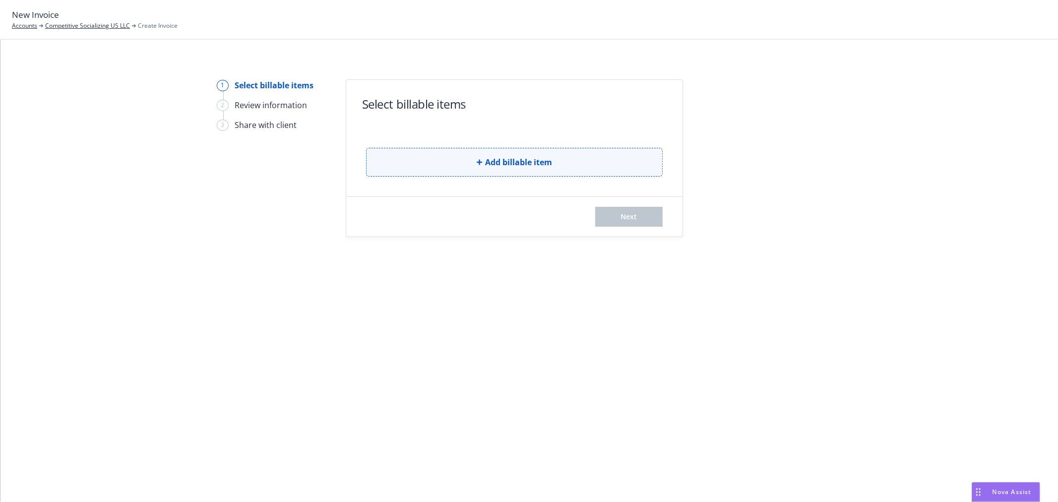
click at [512, 169] on button "Add billable item" at bounding box center [514, 162] width 297 height 29
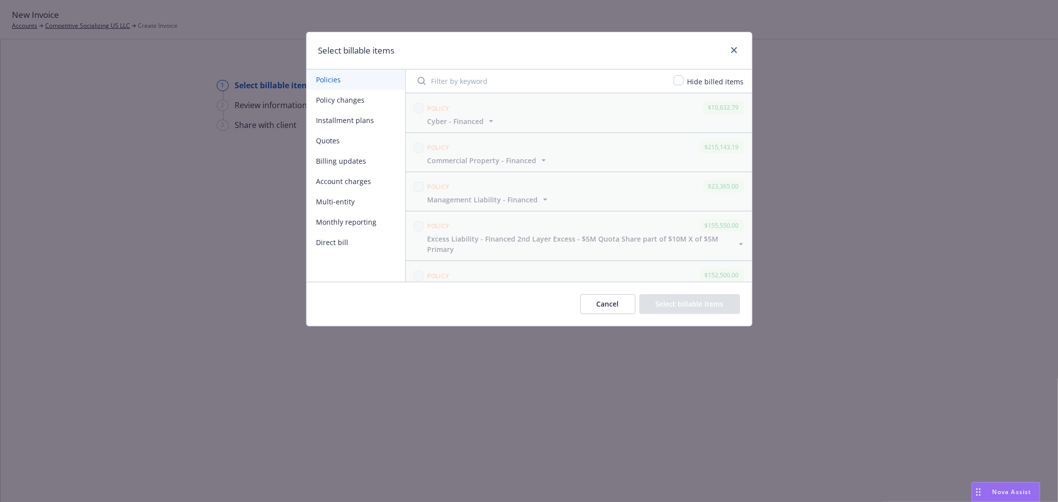
click at [365, 98] on button "Policy changes" at bounding box center [356, 100] width 99 height 20
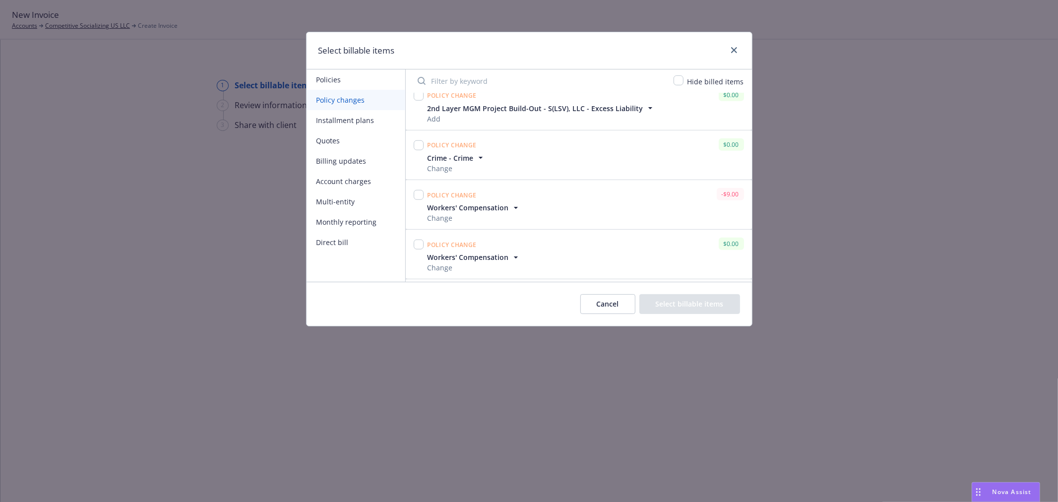
scroll to position [826, 0]
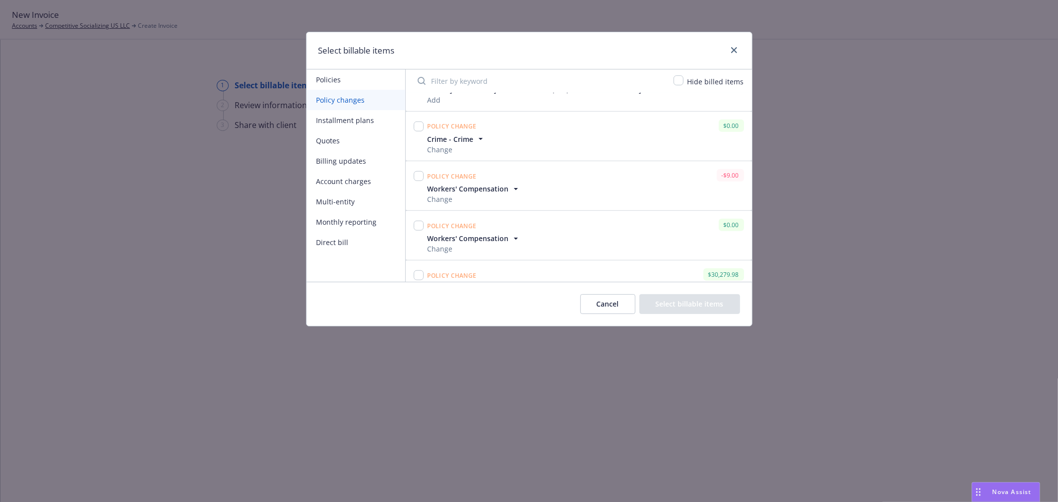
click at [430, 80] on input "Filter by keyword" at bounding box center [540, 81] width 256 height 20
paste input "support+5cba2aef-f9a5-4adb-8f82-9c1d7b6ea6fb@newfront.com"
type input "support+5cba2aef-f9a5-4adb-8f82-9c1d7b6ea6fb@newfront.com"
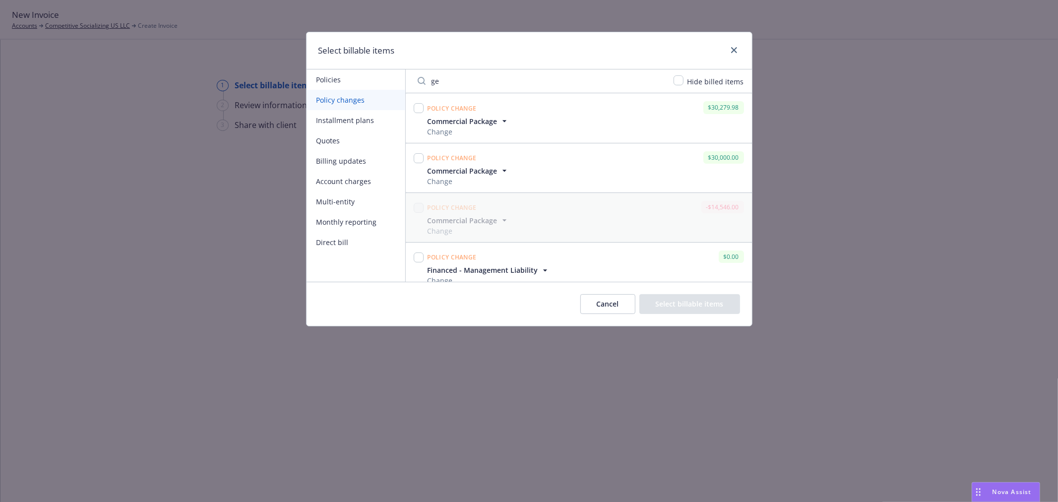
click at [761, 500] on div "Select billable items Policies Policy changes Installment plans Quotes Billing …" at bounding box center [529, 251] width 1058 height 502
click at [445, 82] on input "ge" at bounding box center [540, 81] width 256 height 20
type input "g"
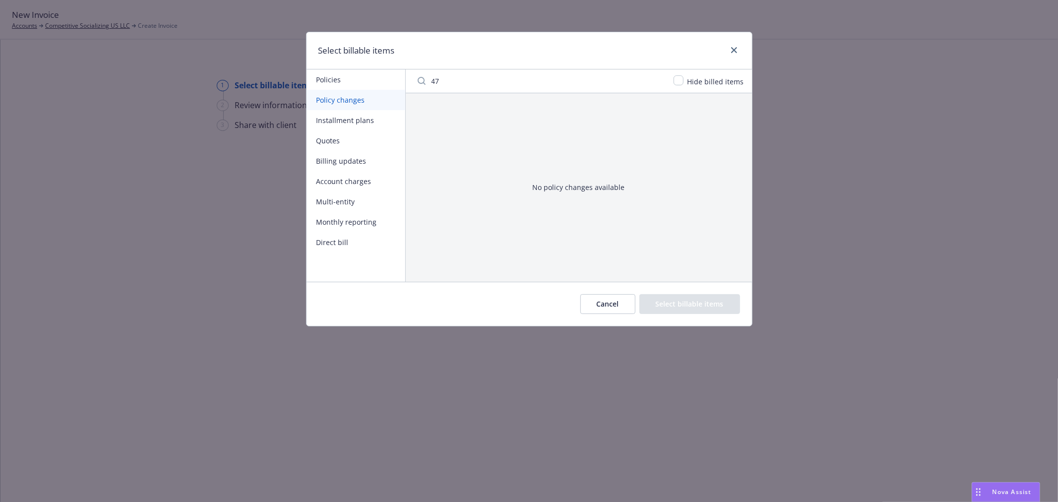
type input "470"
click at [438, 85] on input "470" at bounding box center [540, 81] width 256 height 20
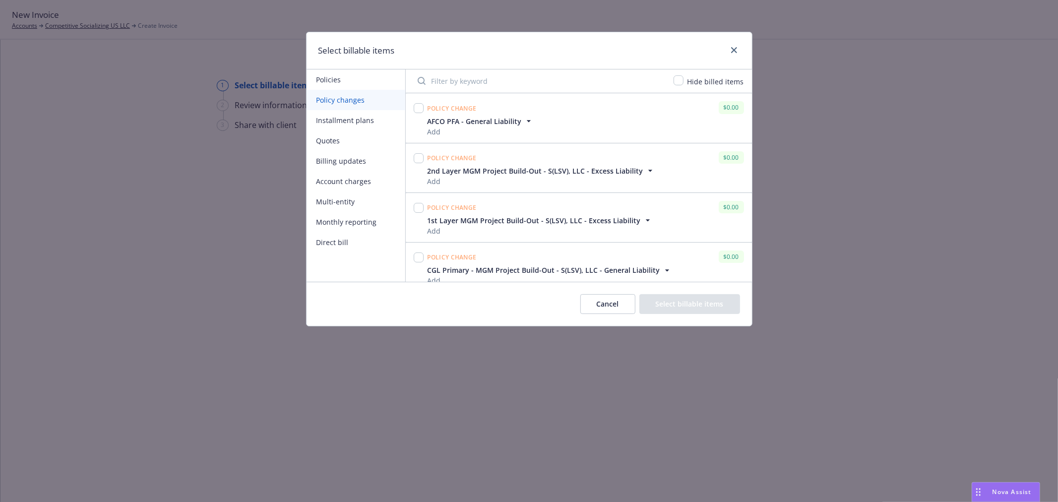
type input "-"
click at [363, 156] on button "Billing updates" at bounding box center [356, 161] width 99 height 20
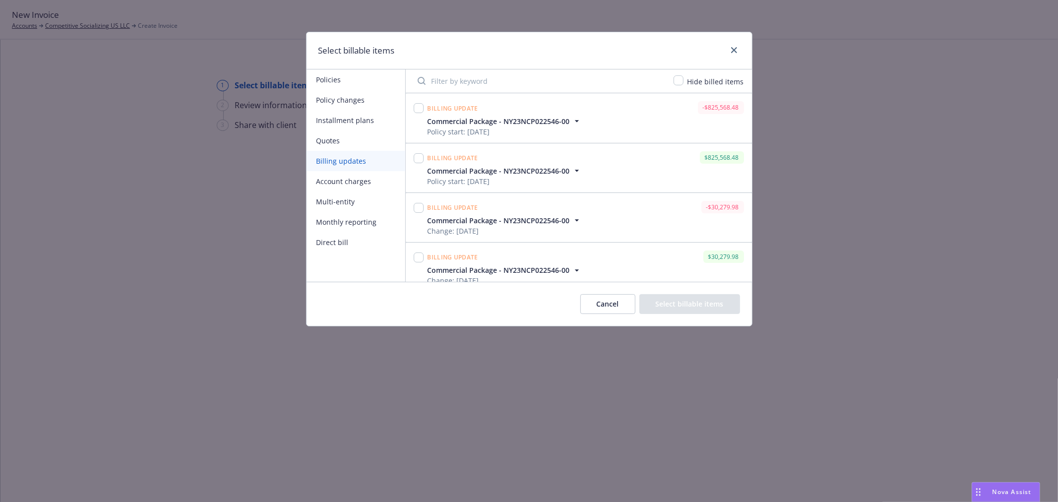
click at [470, 82] on input "Filter by keyword" at bounding box center [540, 81] width 256 height 20
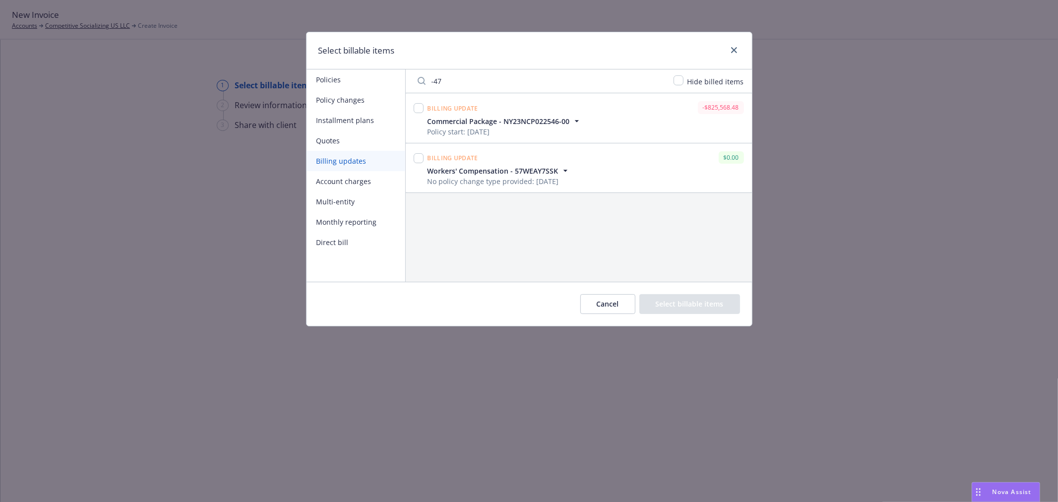
type input "-47"
click at [576, 121] on icon "button" at bounding box center [576, 121] width 4 height 2
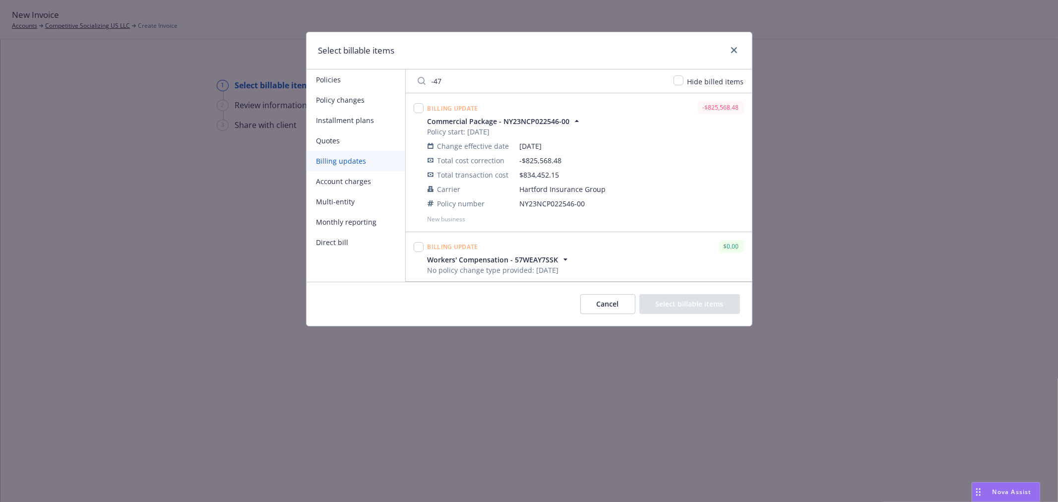
click at [576, 121] on icon "button" at bounding box center [577, 121] width 10 height 10
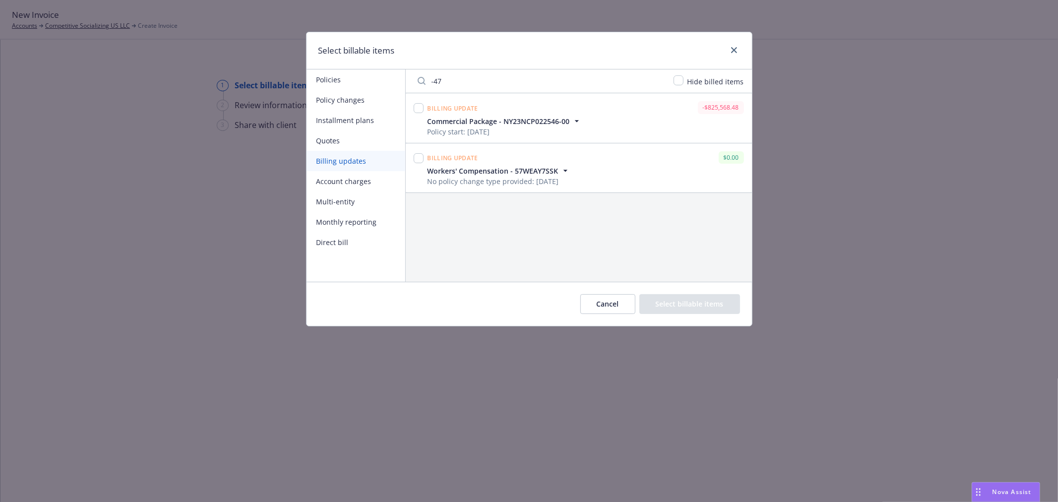
click at [368, 98] on button "Policy changes" at bounding box center [356, 100] width 99 height 20
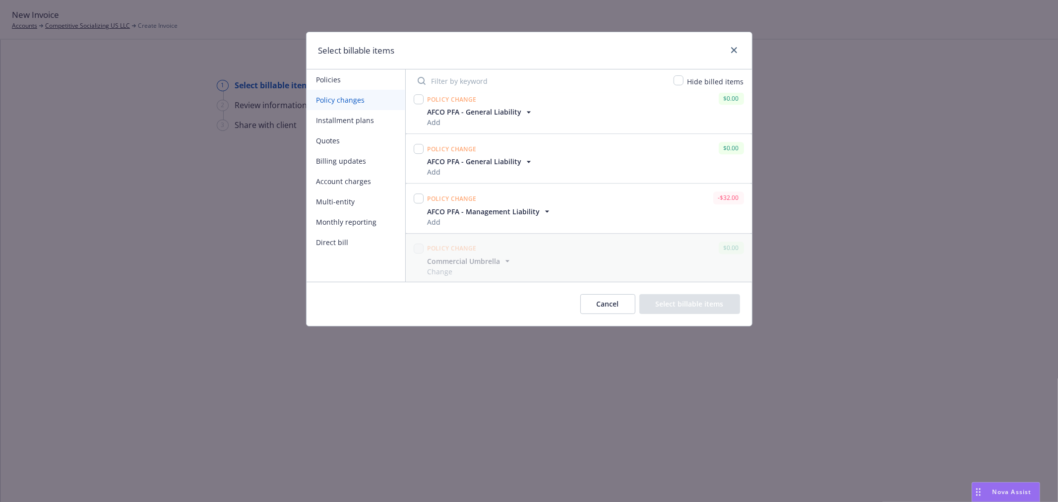
scroll to position [3886, 0]
click at [418, 250] on input "checkbox" at bounding box center [419, 247] width 10 height 10
checkbox input "true"
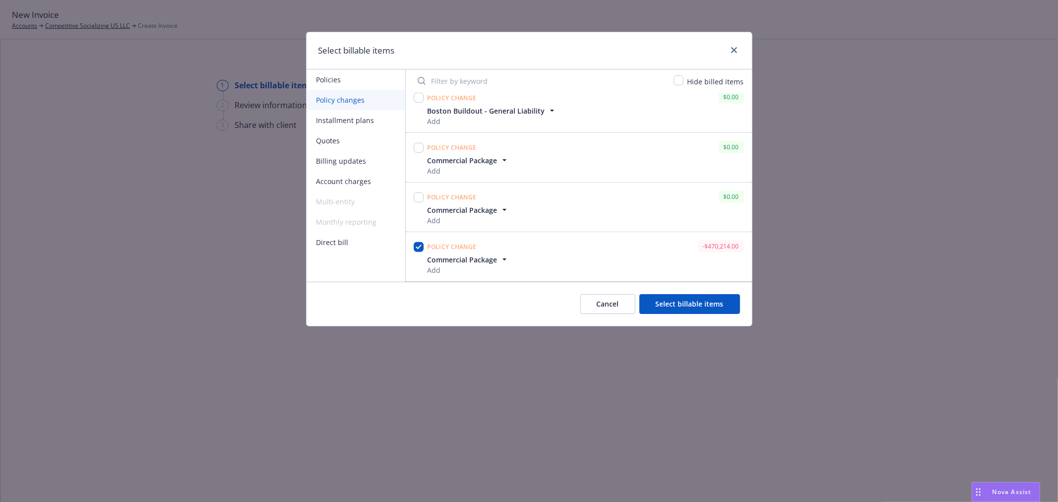
click at [693, 306] on button "Select billable items" at bounding box center [689, 304] width 101 height 20
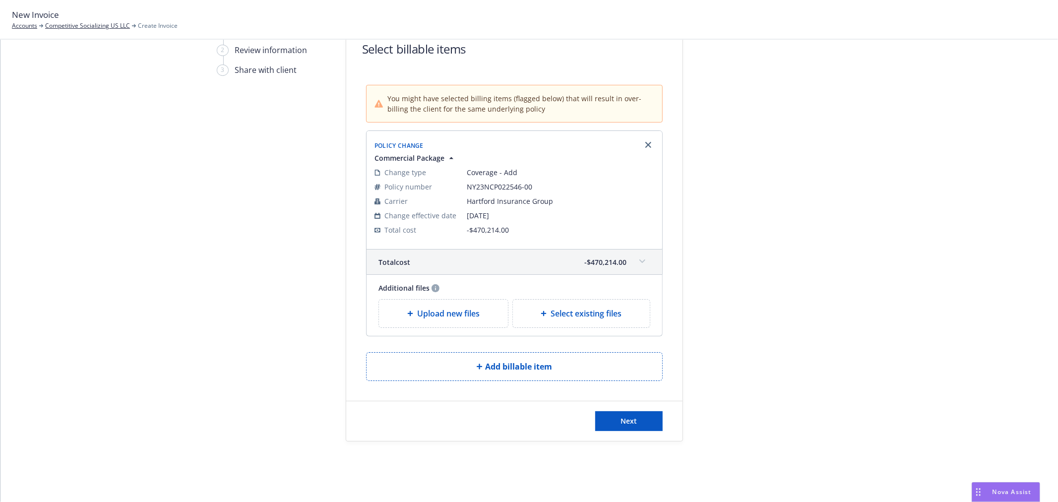
scroll to position [58, 0]
click at [641, 413] on button "Next" at bounding box center [628, 418] width 67 height 20
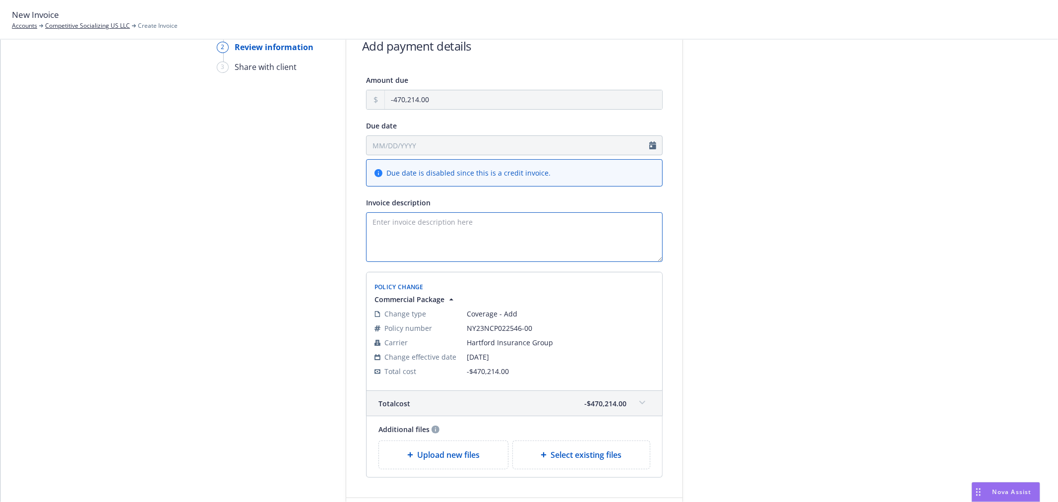
click at [396, 221] on textarea "Invoice description" at bounding box center [514, 237] width 297 height 50
paste textarea "NY23NCP022546-00"
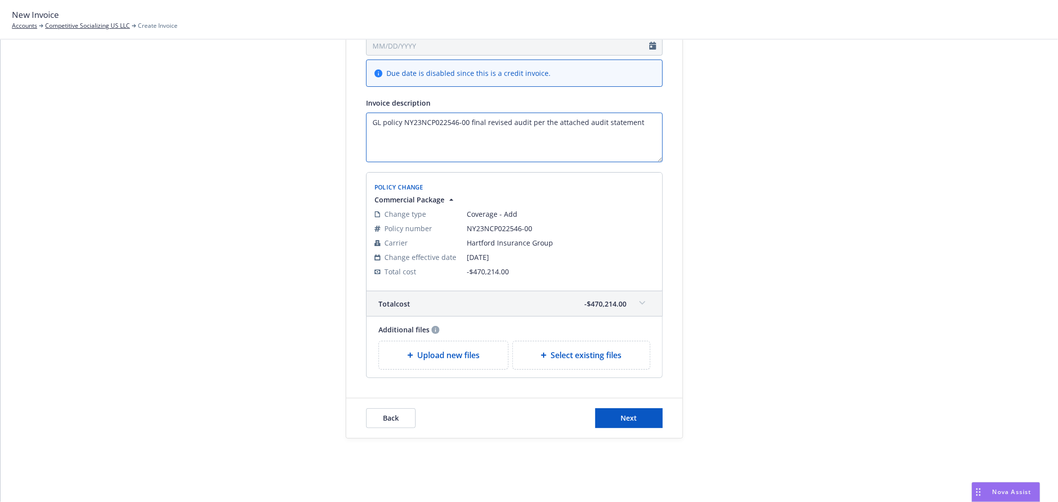
scroll to position [159, 0]
type textarea "GL policy NY23NCP022546-00 final revised audit per the attached audit statement"
click at [629, 423] on button "Next" at bounding box center [628, 418] width 67 height 20
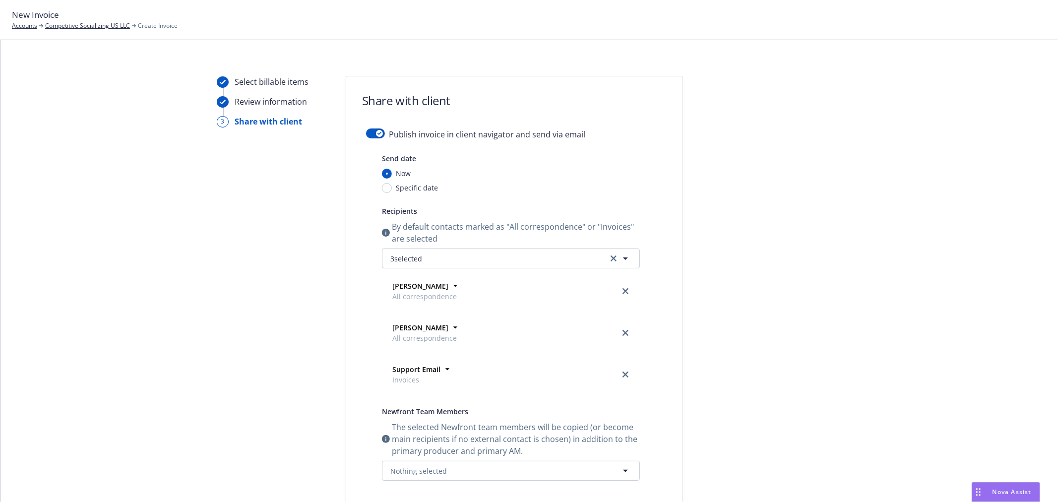
scroll to position [0, 0]
click at [377, 137] on icon "button" at bounding box center [379, 136] width 4 height 3
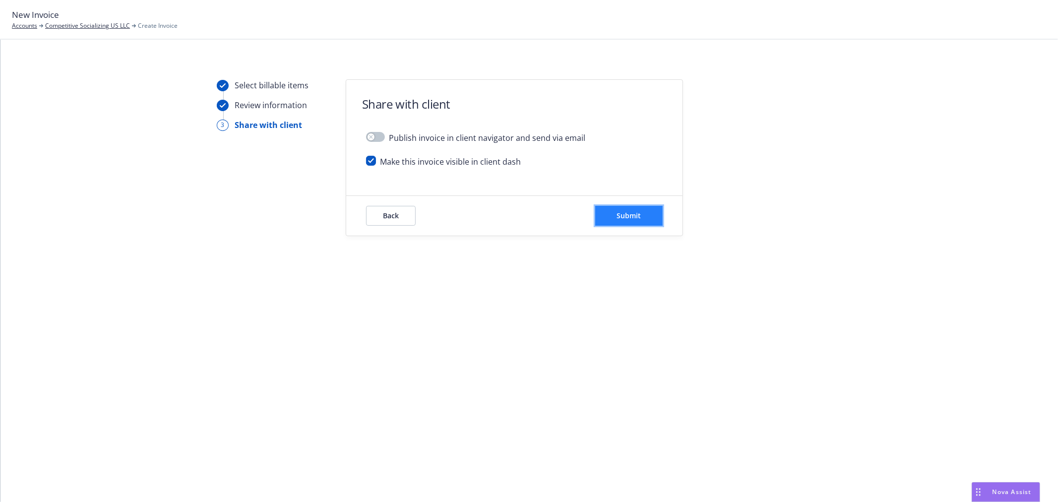
click at [621, 222] on button "Submit" at bounding box center [628, 216] width 67 height 20
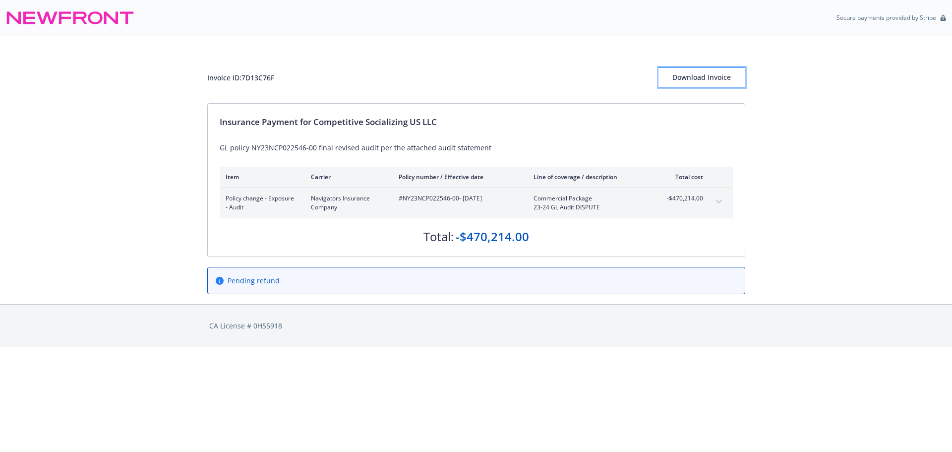
click at [679, 84] on div "Download Invoice" at bounding box center [702, 77] width 87 height 19
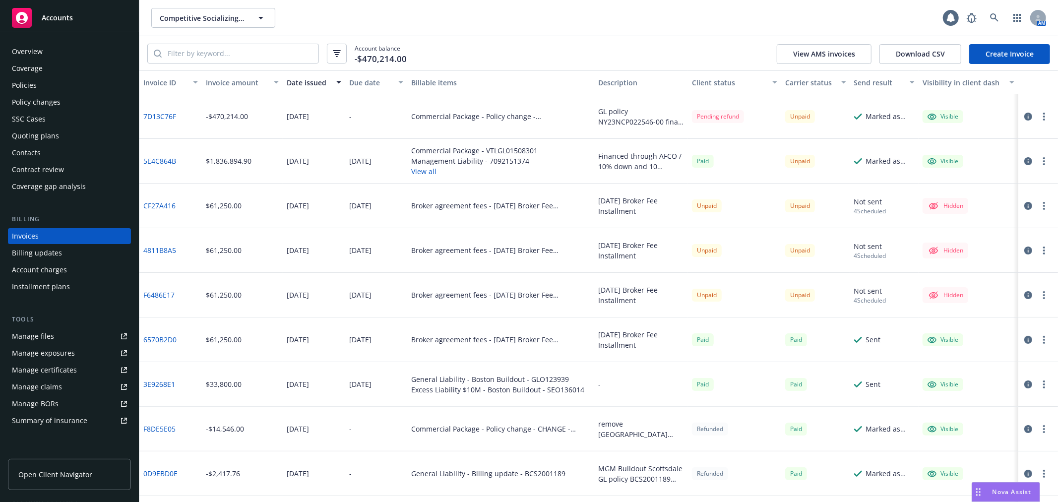
click at [68, 96] on div "Policy changes" at bounding box center [69, 102] width 115 height 16
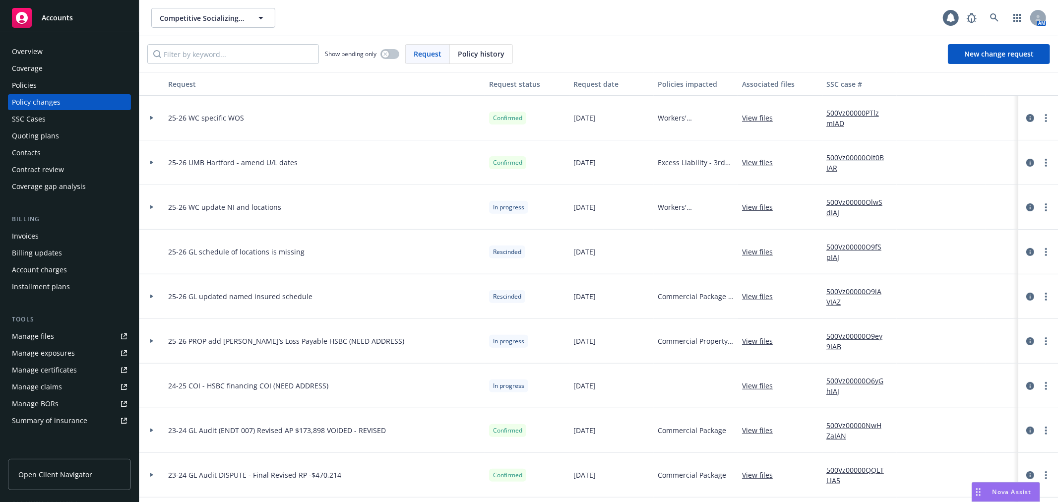
scroll to position [330, 0]
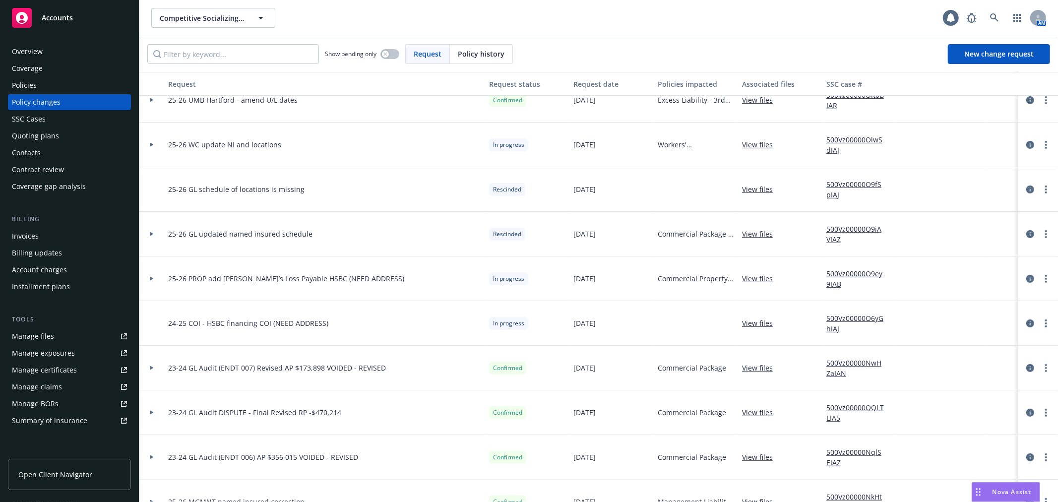
click at [150, 413] on icon at bounding box center [151, 413] width 3 height 4
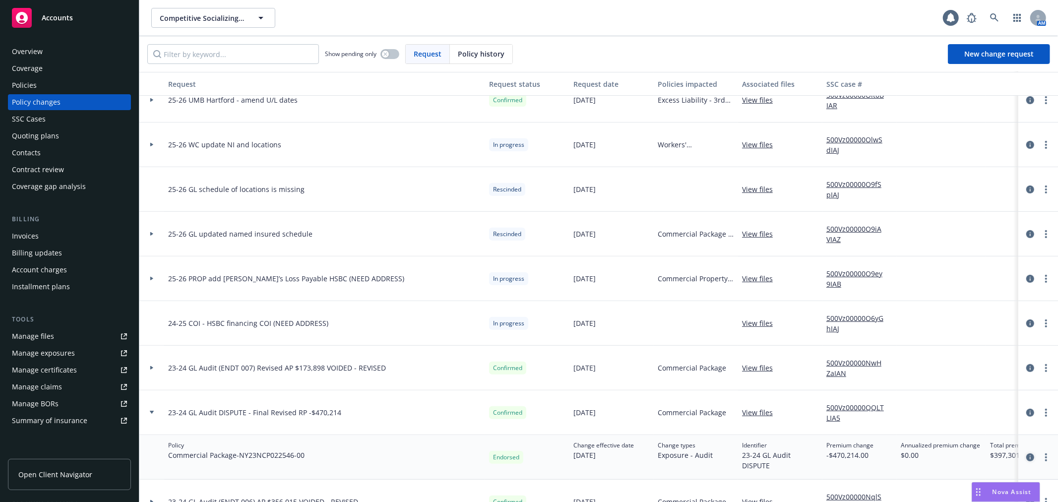
click at [1026, 456] on icon "circleInformation" at bounding box center [1030, 457] width 8 height 8
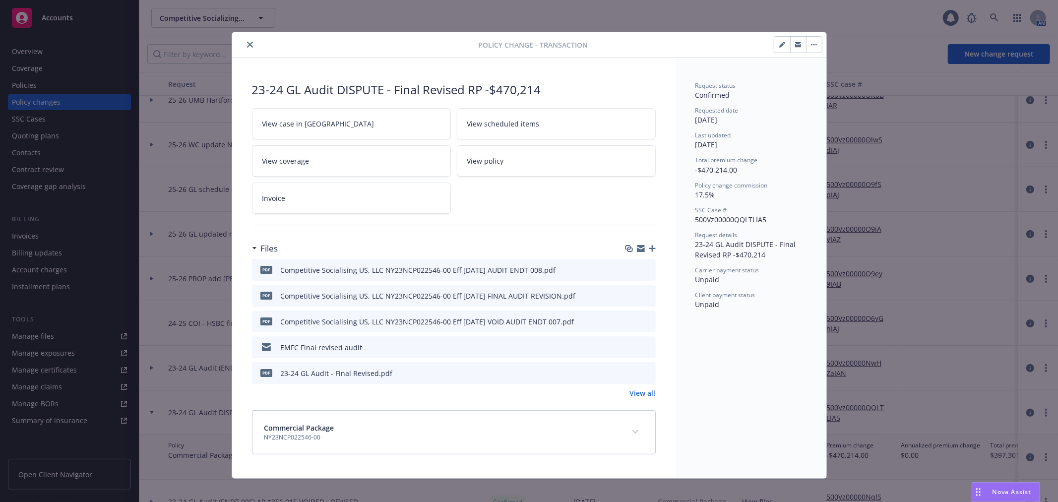
click at [649, 249] on icon "button" at bounding box center [652, 248] width 7 height 7
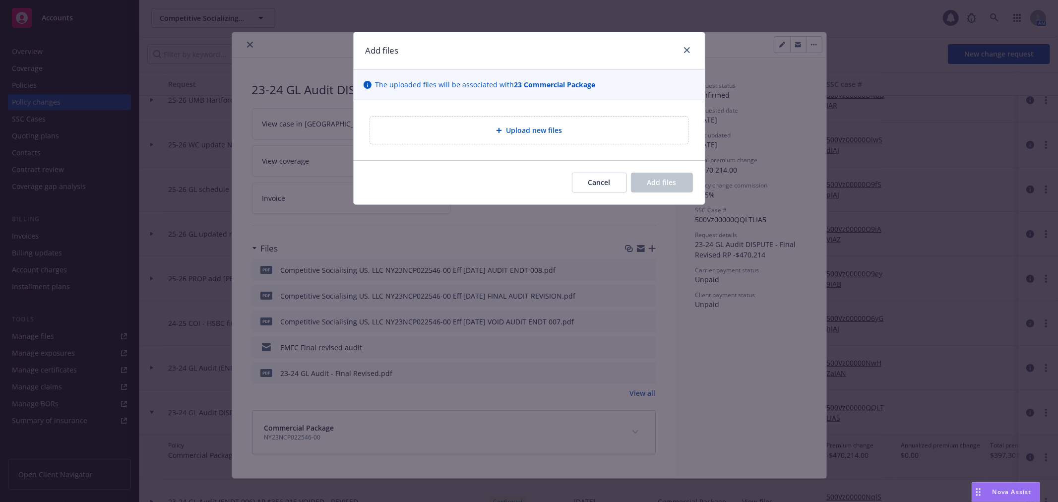
click at [526, 128] on span "Upload new files" at bounding box center [534, 130] width 56 height 10
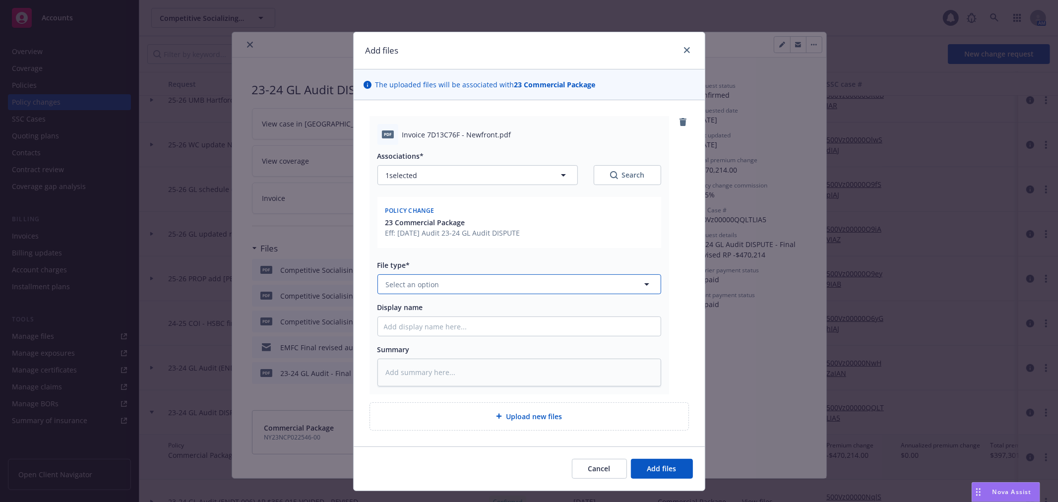
click at [438, 285] on button "Select an option" at bounding box center [519, 284] width 284 height 20
type input "inv"
click at [444, 309] on div "Invoice - Newfront" at bounding box center [513, 312] width 271 height 14
click at [668, 470] on span "Add files" at bounding box center [661, 468] width 29 height 9
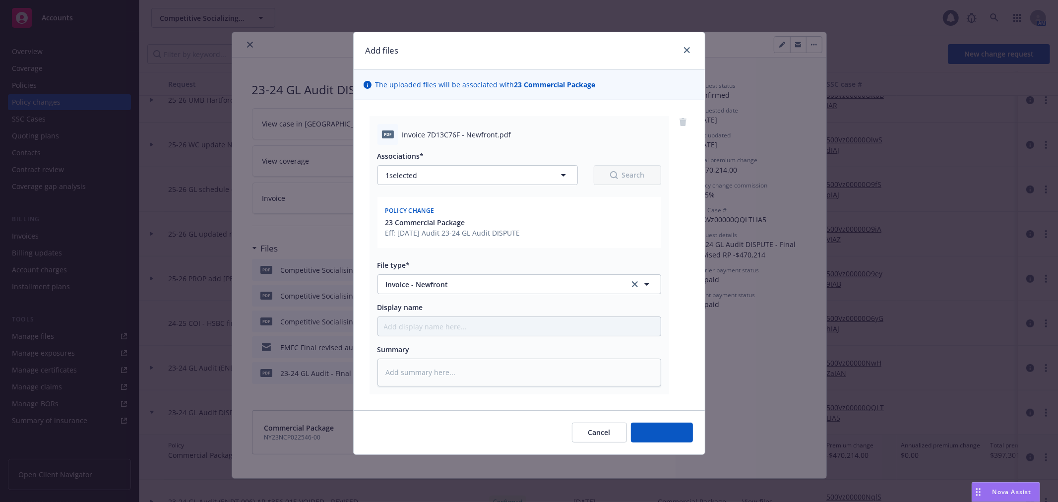
type textarea "x"
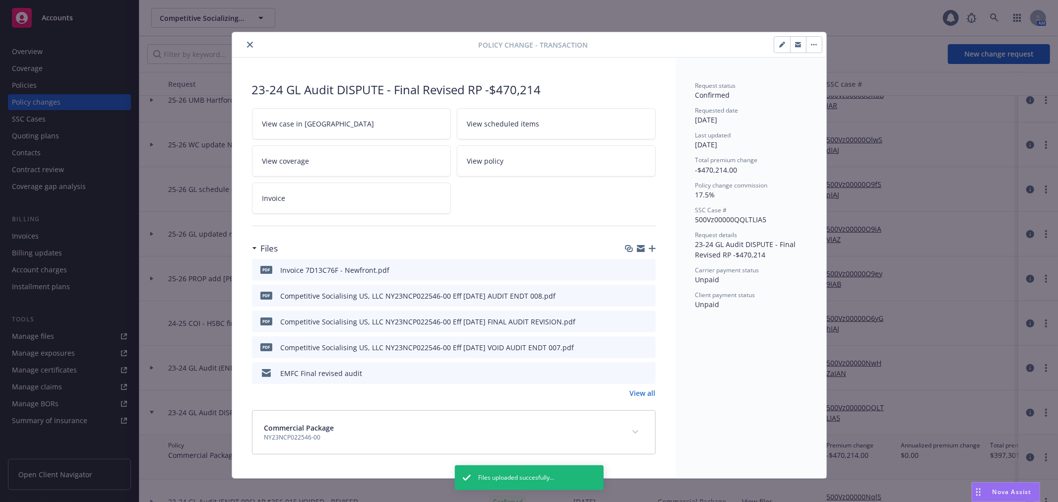
click at [247, 45] on icon "close" at bounding box center [250, 45] width 6 height 6
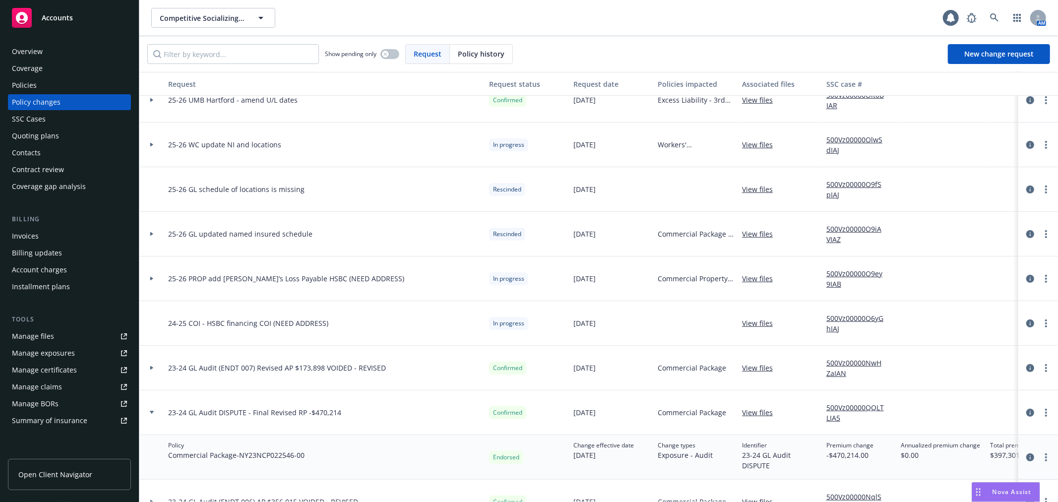
click at [86, 330] on link "Manage files" at bounding box center [69, 336] width 123 height 16
